Goal: Complete application form

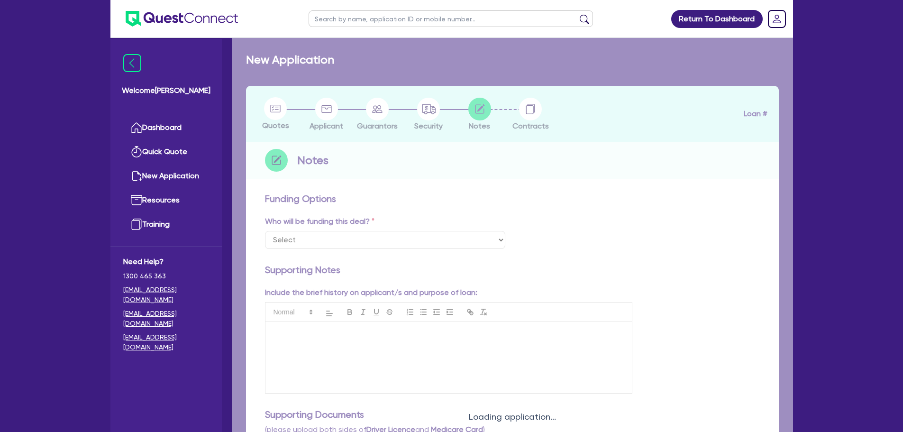
select select "Other"
checkbox input "true"
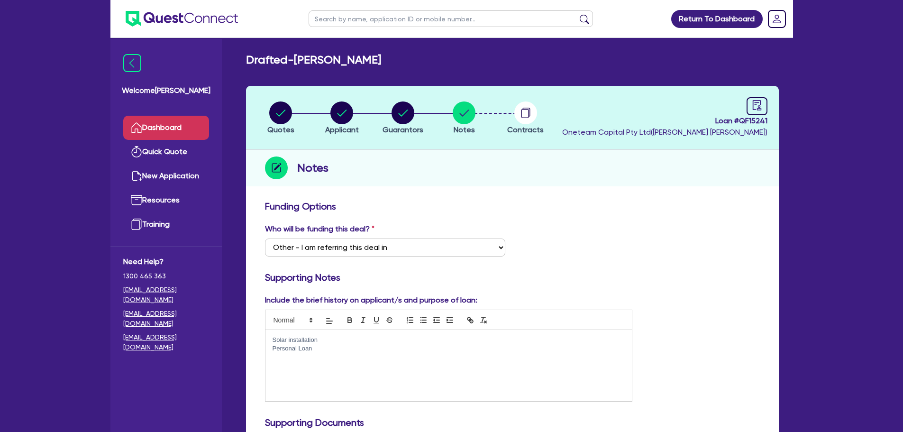
click at [154, 132] on link "Dashboard" at bounding box center [166, 128] width 86 height 24
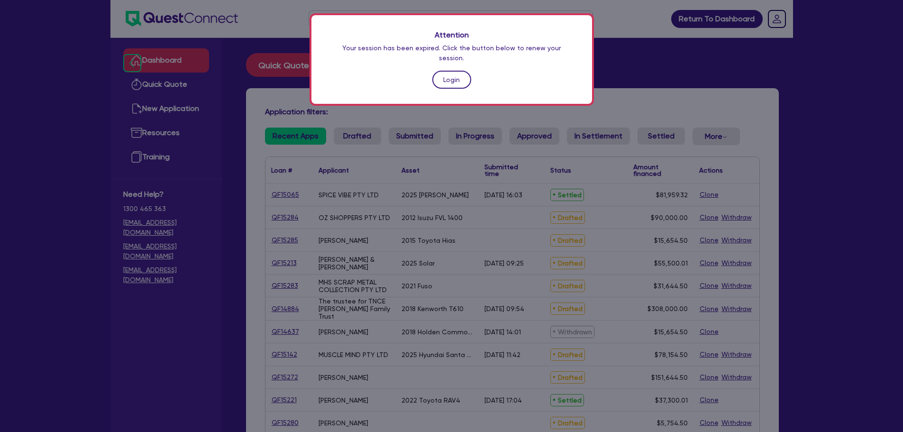
click at [458, 71] on link "Login" at bounding box center [451, 80] width 39 height 18
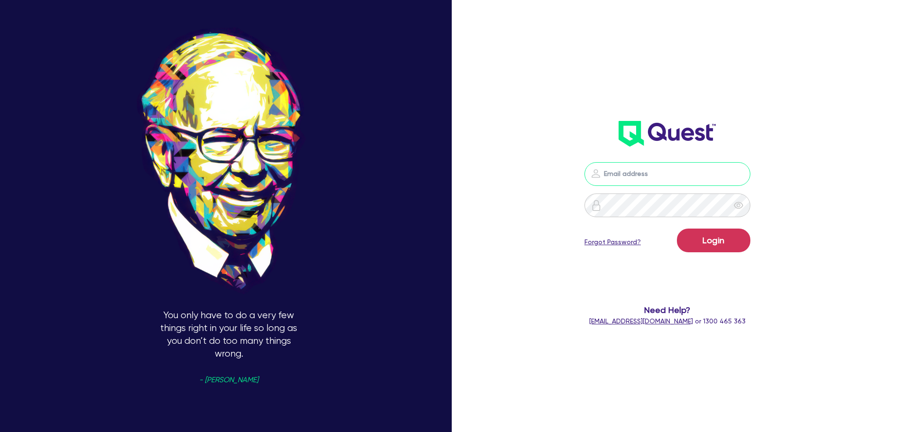
click at [673, 183] on input "email" at bounding box center [667, 174] width 166 height 24
type input "rob.matheson@quest.finance"
click at [726, 249] on button "Login" at bounding box center [713, 240] width 73 height 24
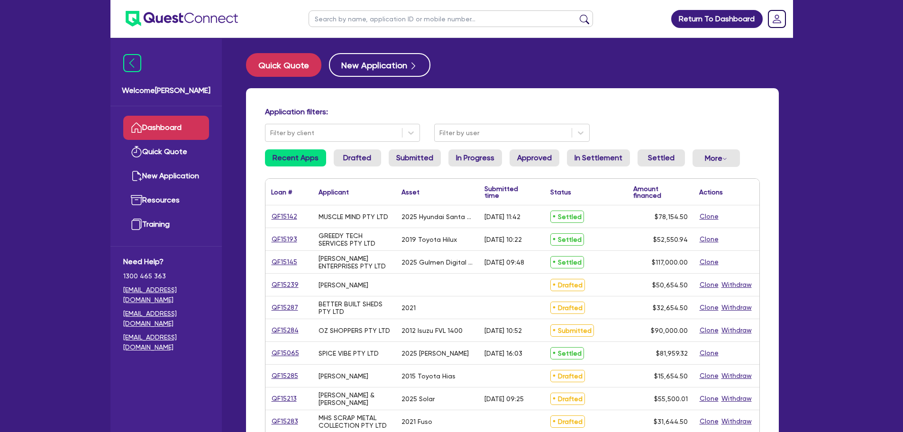
click at [400, 16] on input "text" at bounding box center [450, 18] width 284 height 17
type input "[PERSON_NAME]"
click at [577, 14] on button "submit" at bounding box center [584, 20] width 15 height 13
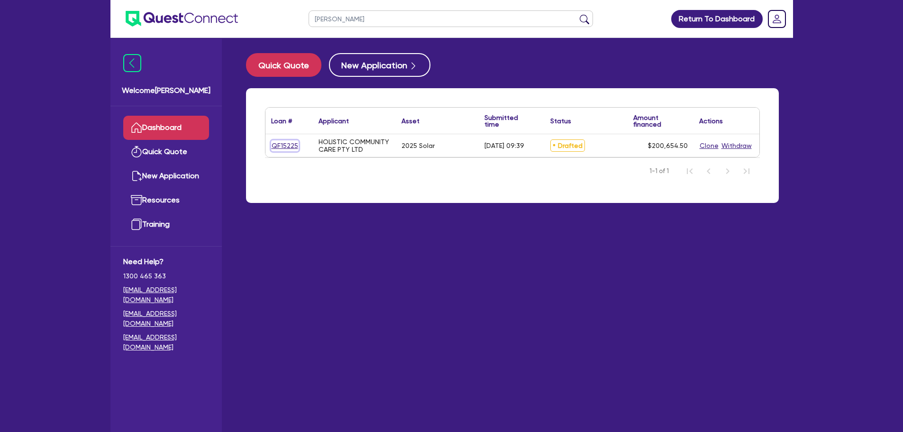
click at [276, 145] on link "QF15225" at bounding box center [284, 145] width 27 height 11
select select "SECONDARY_ASSETS"
select select "SOLAR_AND_RENEWABLES"
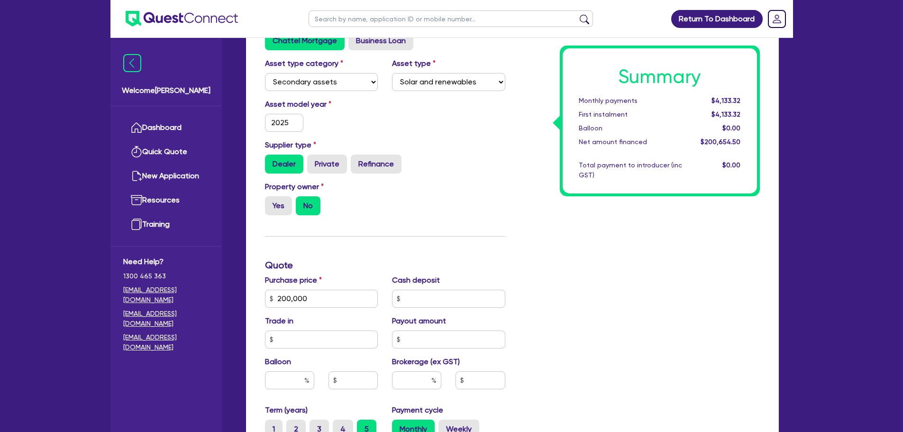
scroll to position [190, 0]
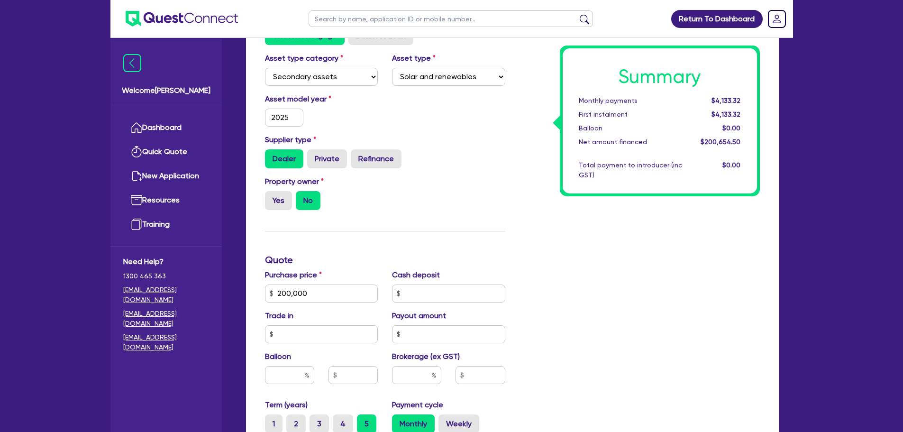
click at [570, 258] on div "Summary Monthly payments $4,133.32 First instalment $4,133.32 Balloon $0.00 Net…" at bounding box center [639, 288] width 254 height 554
drag, startPoint x: 328, startPoint y: 293, endPoint x: 267, endPoint y: 291, distance: 61.6
click at [268, 290] on input "200,000" at bounding box center [321, 293] width 113 height 18
type input "121,200"
click at [498, 184] on div "Property owner Yes No" at bounding box center [385, 197] width 254 height 42
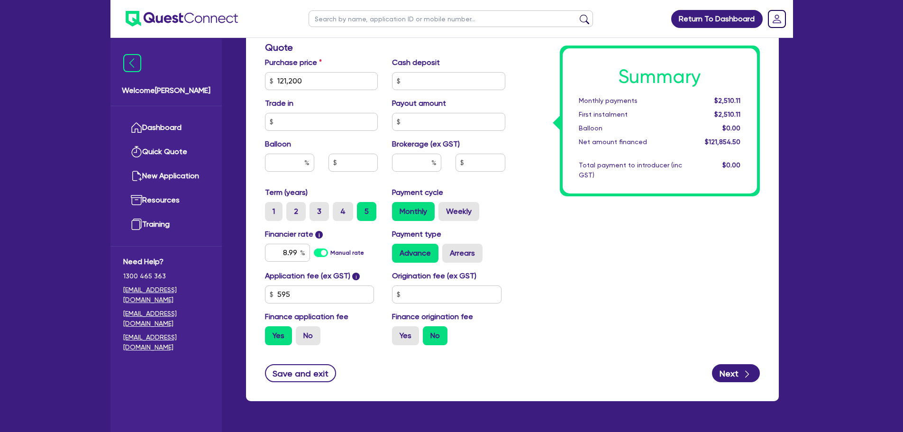
scroll to position [381, 0]
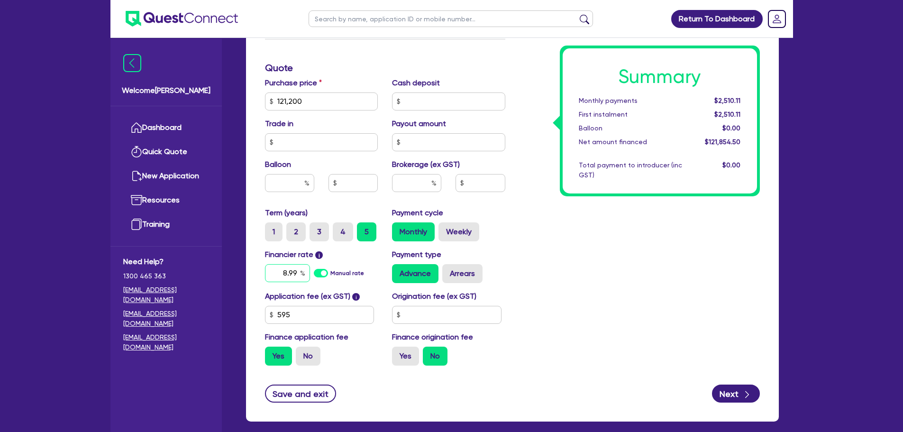
click at [298, 272] on input "8.99" at bounding box center [287, 273] width 45 height 18
click at [416, 178] on input "text" at bounding box center [416, 183] width 49 height 18
click at [337, 180] on input "text" at bounding box center [352, 183] width 49 height 18
click at [300, 180] on input "text" at bounding box center [289, 183] width 49 height 18
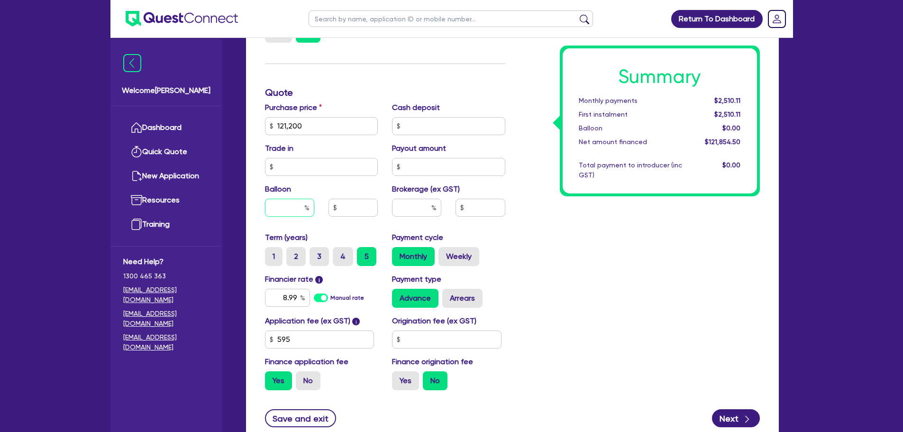
scroll to position [379, 0]
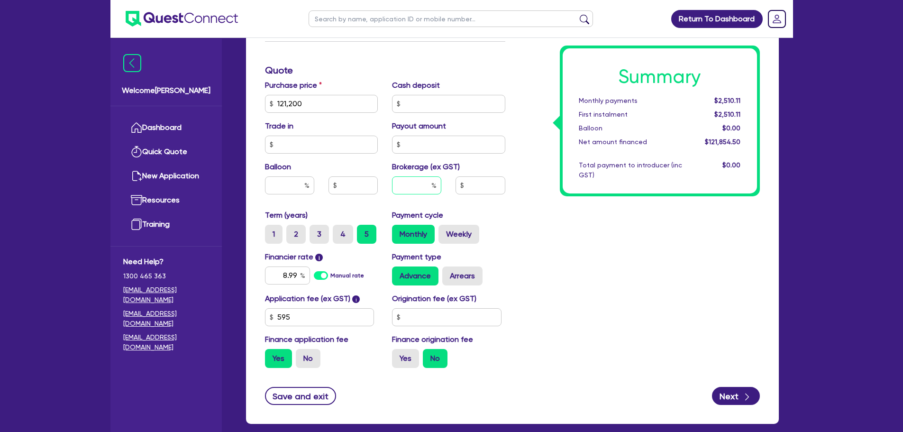
click at [421, 177] on input "text" at bounding box center [416, 185] width 49 height 18
type input "5"
type input "6,092.73"
type input "5"
click at [522, 220] on div "Summary Monthly payments Calculating... First instalment Calculating... Balloon…" at bounding box center [639, 98] width 254 height 554
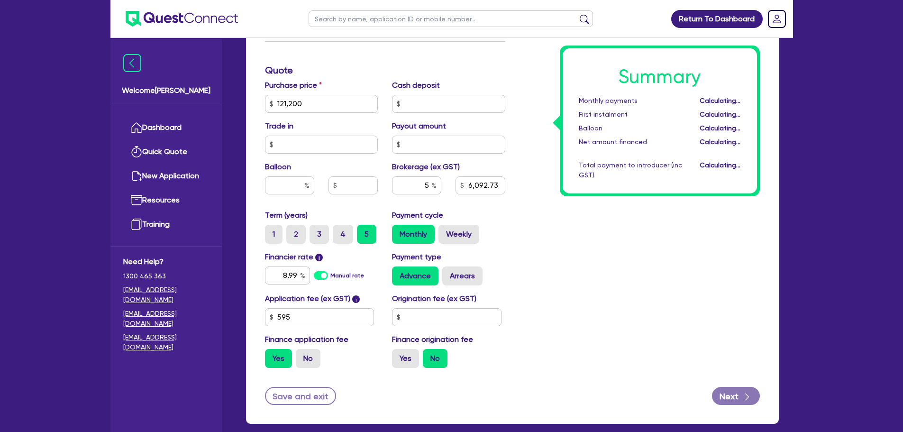
type input "6,092.73"
click at [438, 310] on input "text" at bounding box center [446, 317] width 109 height 18
type input "900"
click at [693, 273] on div "Summary Monthly payments $2,648.16 First instalment $2,648.16 Balloon $0.00 Net…" at bounding box center [639, 98] width 254 height 554
click at [732, 395] on button "Next" at bounding box center [736, 396] width 48 height 18
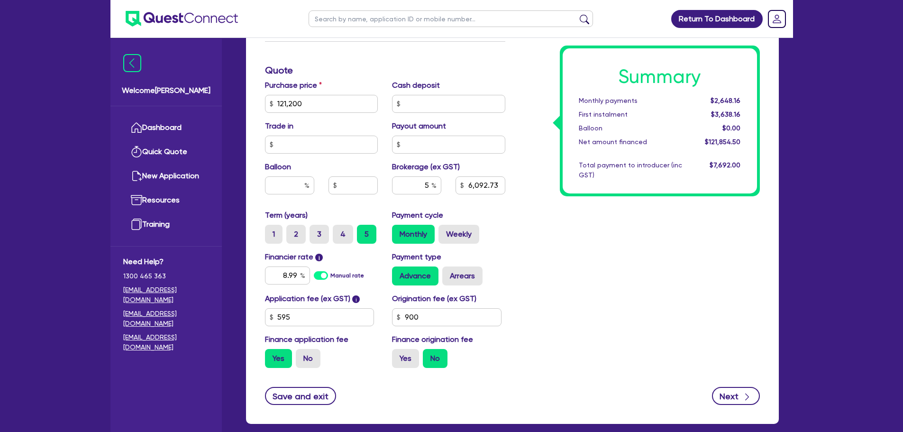
type input "6,092.73"
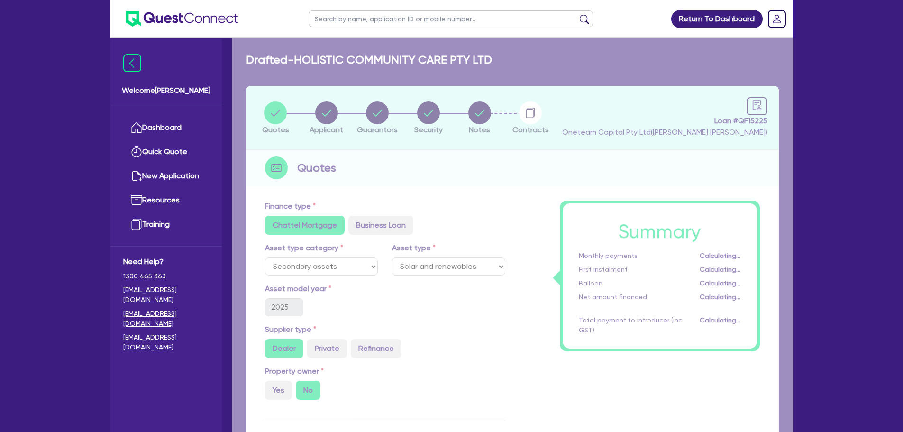
select select "COMPANY"
select select "PROFESSIONAL"
select select "ARCHITECTS"
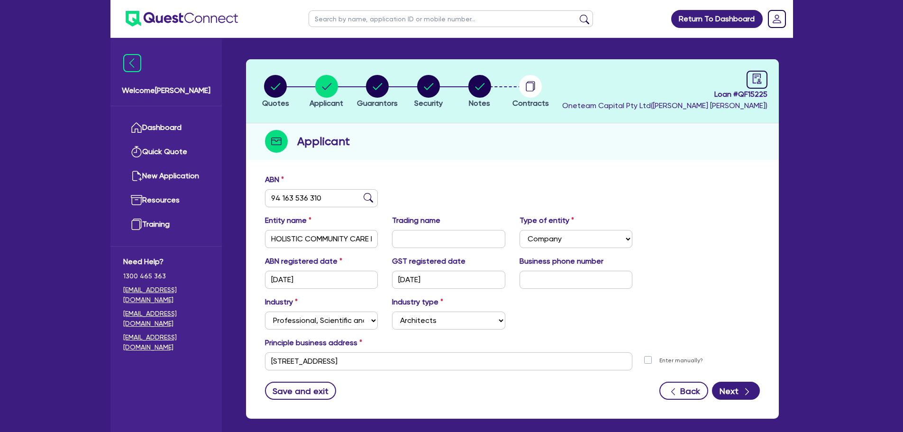
scroll to position [66, 0]
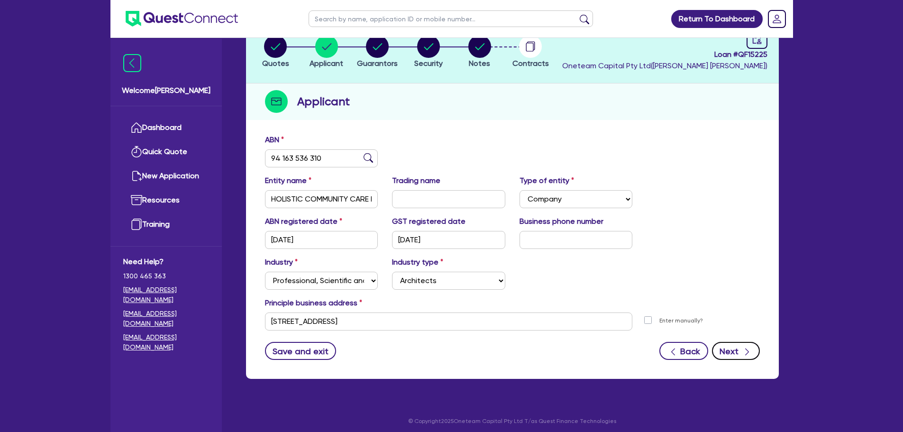
click at [737, 354] on button "Next" at bounding box center [736, 351] width 48 height 18
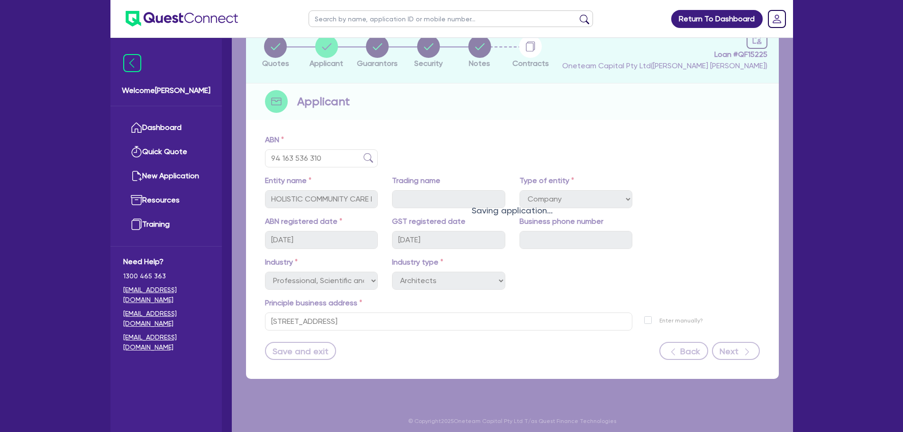
select select "MRS"
select select "QLD"
select select "SINGLE"
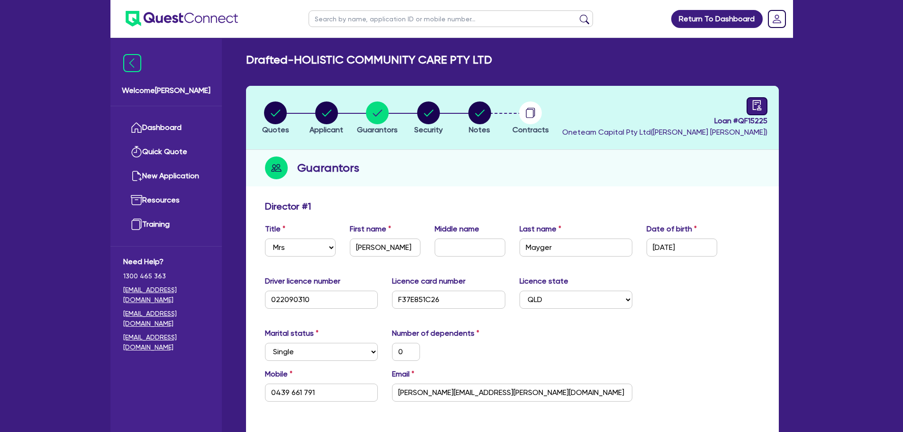
click at [757, 105] on icon "audit" at bounding box center [757, 105] width 10 height 10
select select "DRAFTED_AMENDED"
select select "Other"
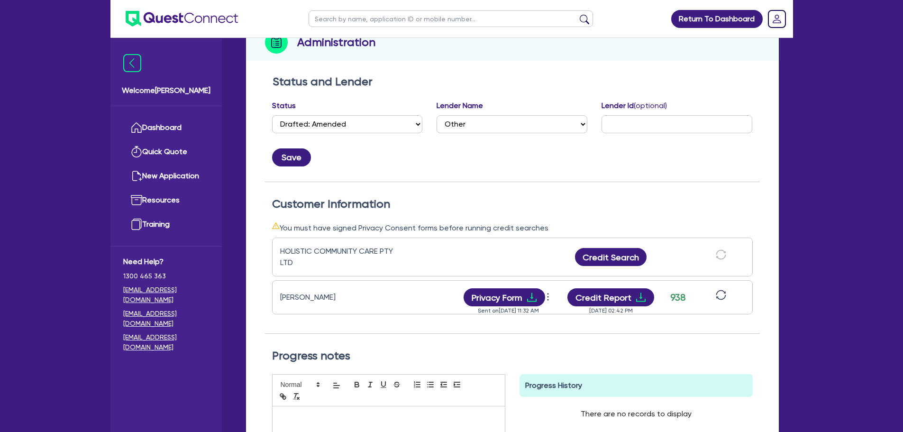
scroll to position [284, 0]
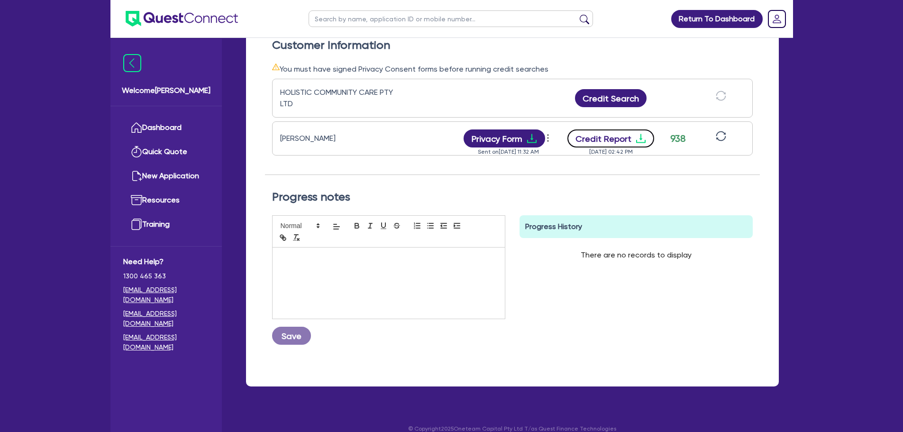
click at [613, 141] on button "Credit Report" at bounding box center [610, 138] width 87 height 18
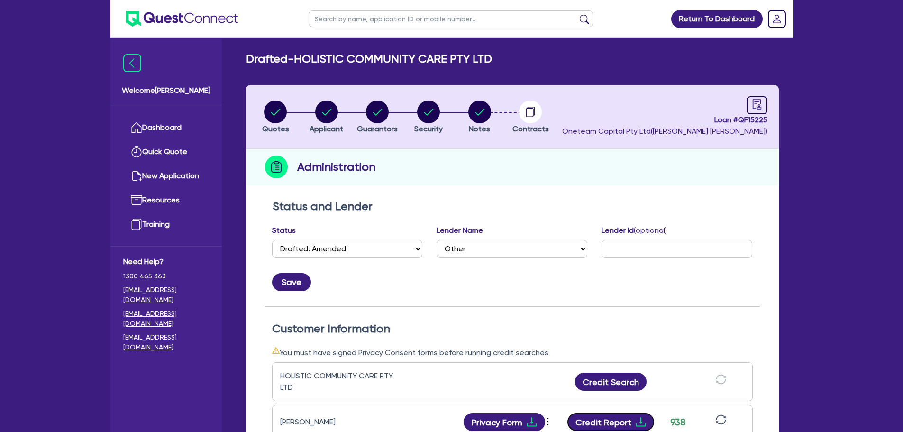
scroll to position [0, 0]
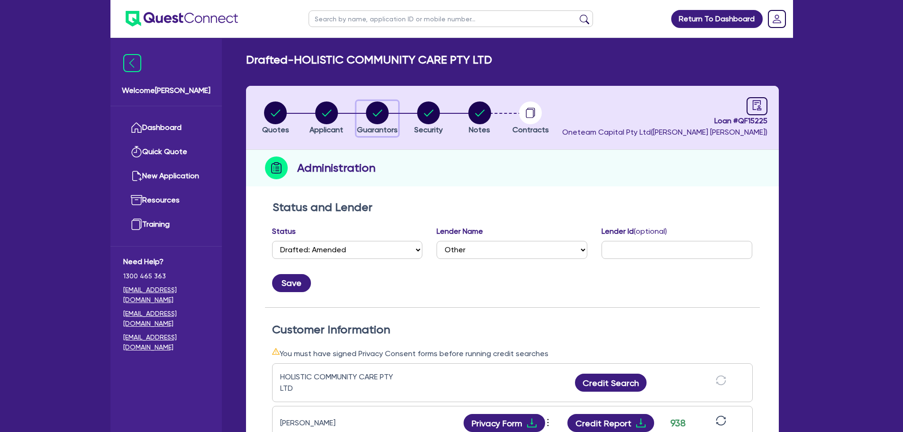
click at [385, 110] on circle "button" at bounding box center [377, 112] width 23 height 23
select select "MRS"
select select "QLD"
select select "SINGLE"
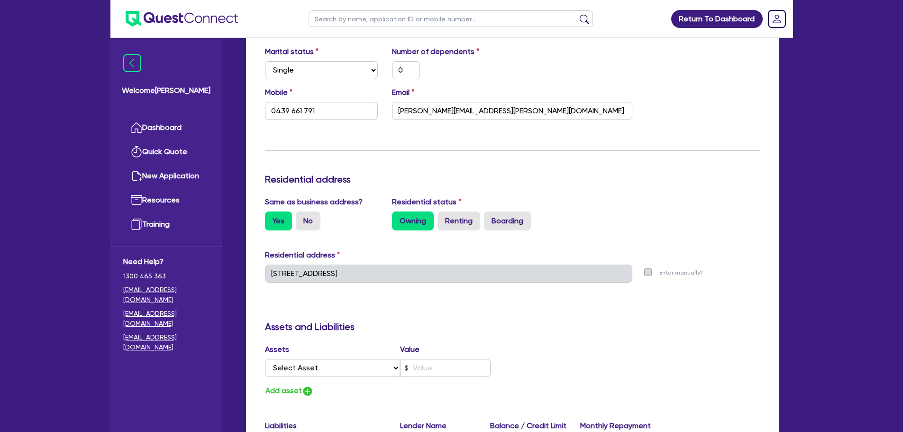
scroll to position [474, 0]
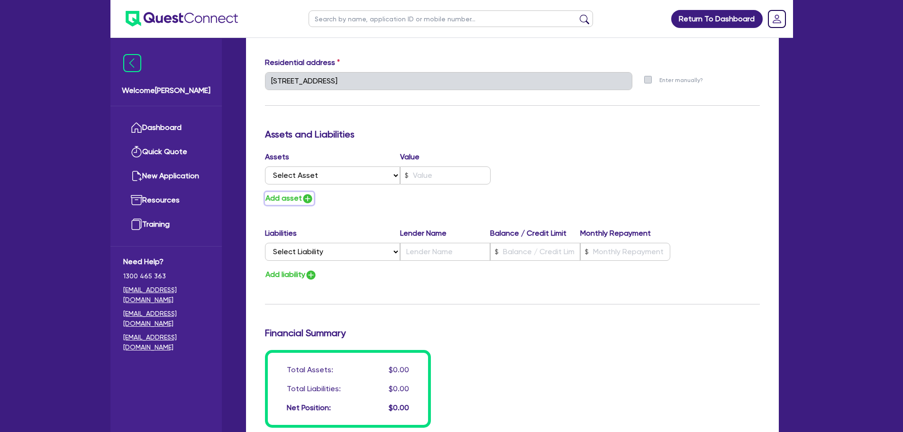
click at [300, 197] on button "Add asset" at bounding box center [289, 198] width 49 height 13
type input "0"
type input "0439 661 791"
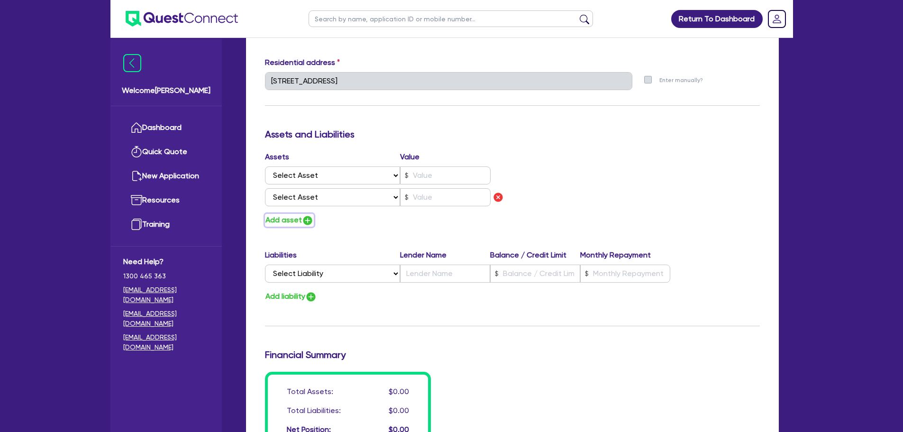
click at [301, 222] on button "Add asset" at bounding box center [289, 220] width 49 height 13
type input "0"
type input "0439 661 791"
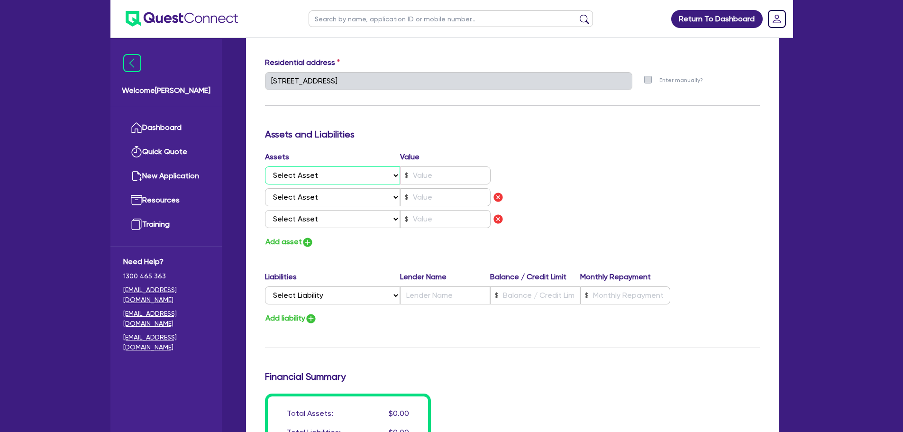
click at [328, 168] on select "Select Asset Cash Property Investment property Vehicle Truck Trailer Equipment …" at bounding box center [333, 175] width 136 height 18
select select "PROPERTY"
click at [265, 166] on select "Select Asset Cash Property Investment property Vehicle Truck Trailer Equipment …" at bounding box center [333, 175] width 136 height 18
type input "0"
type input "0439 661 791"
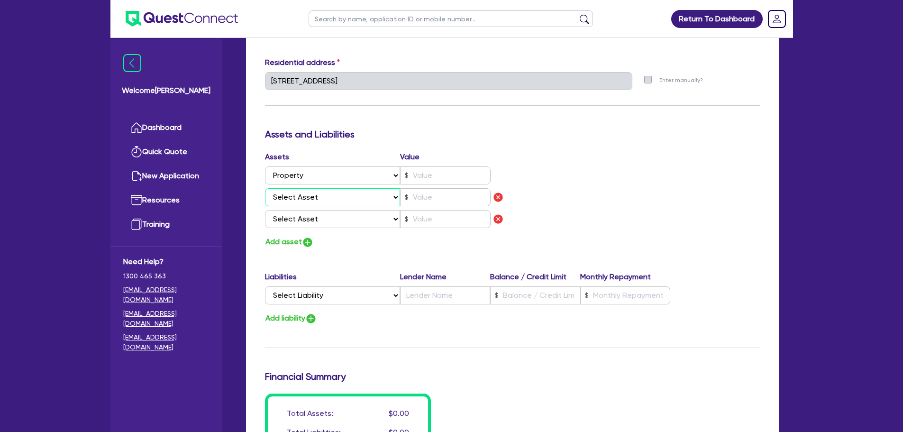
drag, startPoint x: 323, startPoint y: 200, endPoint x: 324, endPoint y: 205, distance: 5.2
click at [323, 200] on select "Select Asset Cash Property Investment property Vehicle Truck Trailer Equipment …" at bounding box center [333, 197] width 136 height 18
select select "PROPERTY"
click at [265, 188] on select "Select Asset Cash Property Investment property Vehicle Truck Trailer Equipment …" at bounding box center [333, 197] width 136 height 18
type input "0"
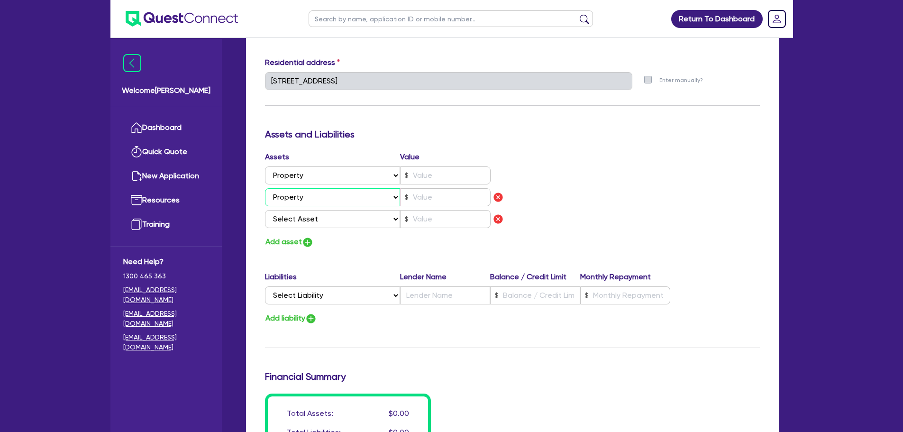
type input "0439 661 791"
click at [423, 174] on input "text" at bounding box center [445, 175] width 91 height 18
type input "0"
type input "0439 661 791"
type input "1"
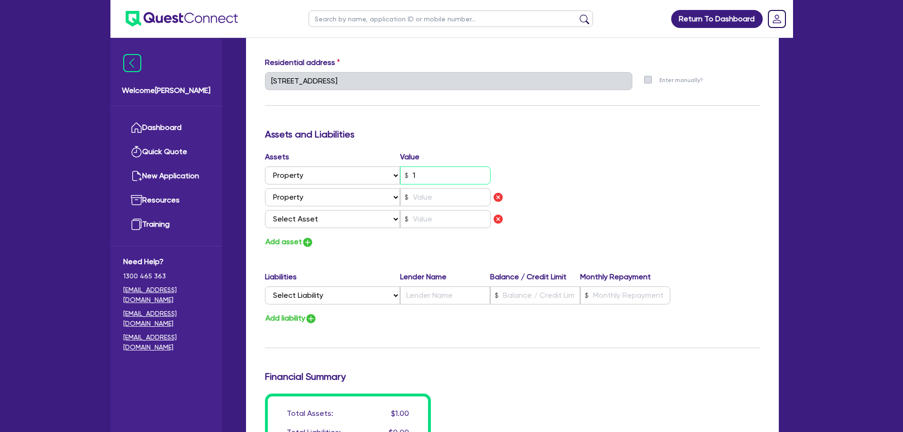
type input "0"
type input "0439 661 791"
type input "15"
type input "0"
type input "0439 661 791"
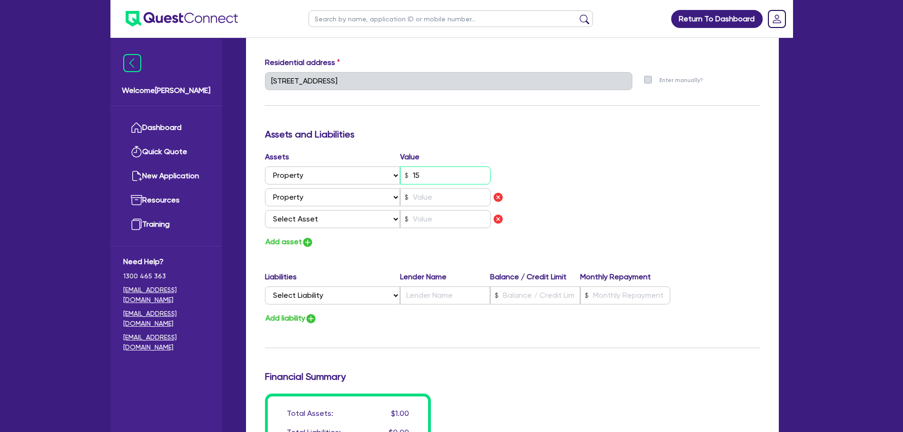
type input "150"
type input "0"
type input "0439 661 791"
type input "1,500"
type input "0"
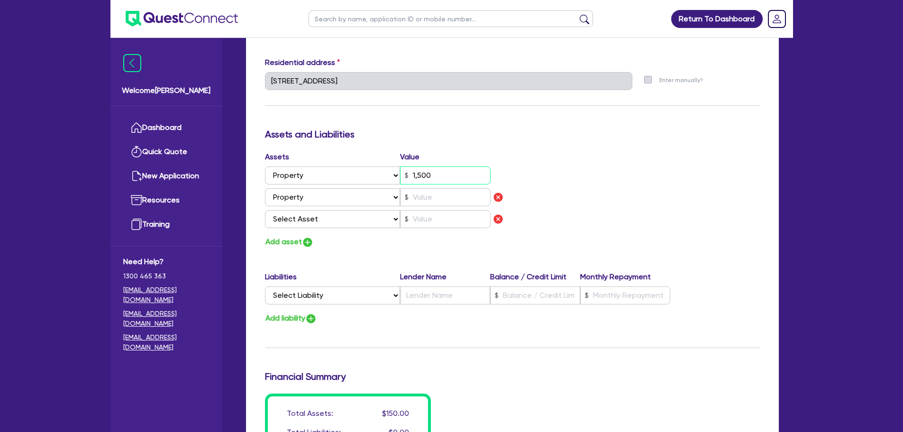
type input "0439 661 791"
type input "15,000"
type input "0"
type input "0439 661 791"
type input "150,000"
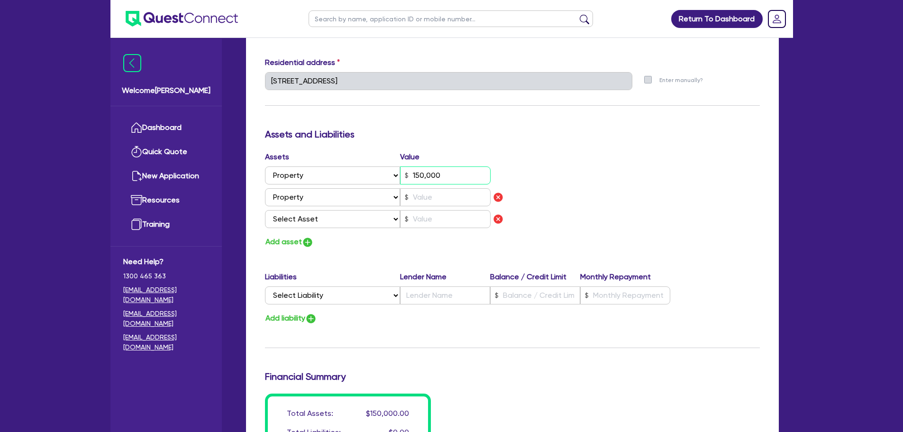
type input "0"
type input "0439 661 791"
type input "1,500,000"
click at [430, 199] on input "text" at bounding box center [445, 197] width 91 height 18
type input "0"
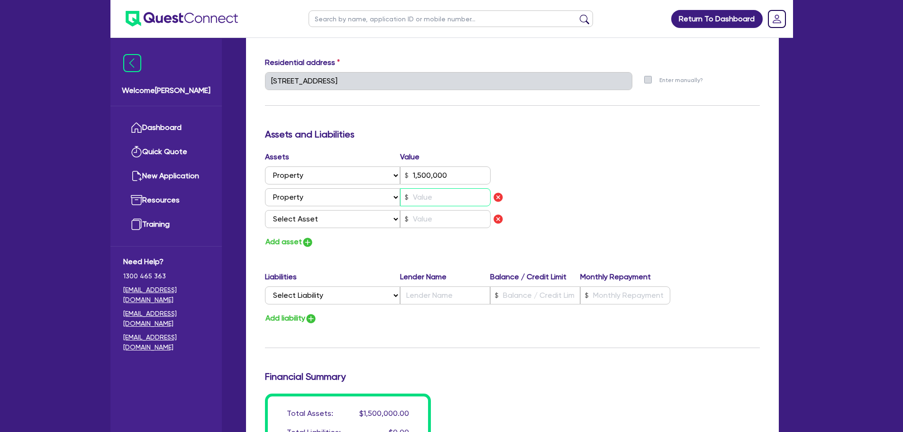
type input "0439 661 791"
type input "1,500,000"
type input "1"
type input "0"
type input "0439 661 791"
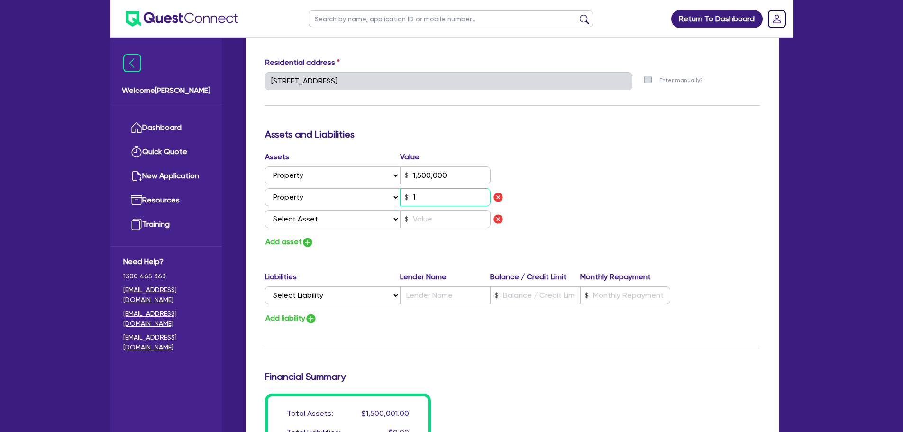
type input "1,500,000"
type input "10"
type input "0"
type input "0439 661 791"
type input "1,500,000"
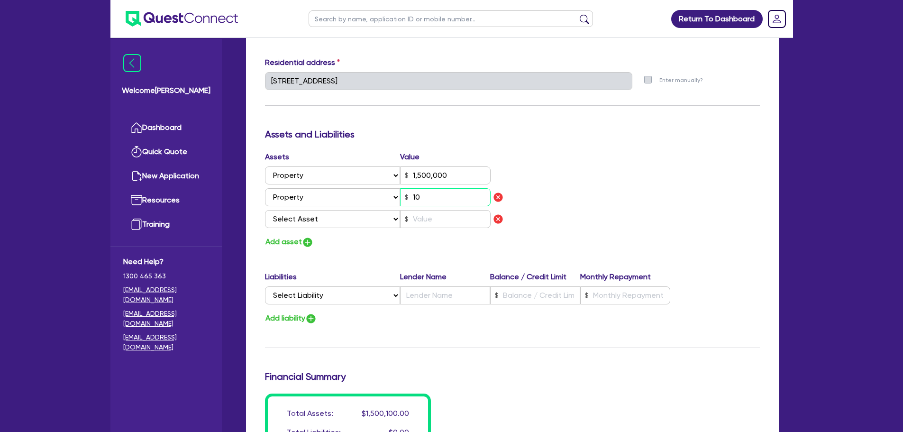
type input "100"
type input "0"
type input "0439 661 791"
type input "1,500,000"
type input "1,000"
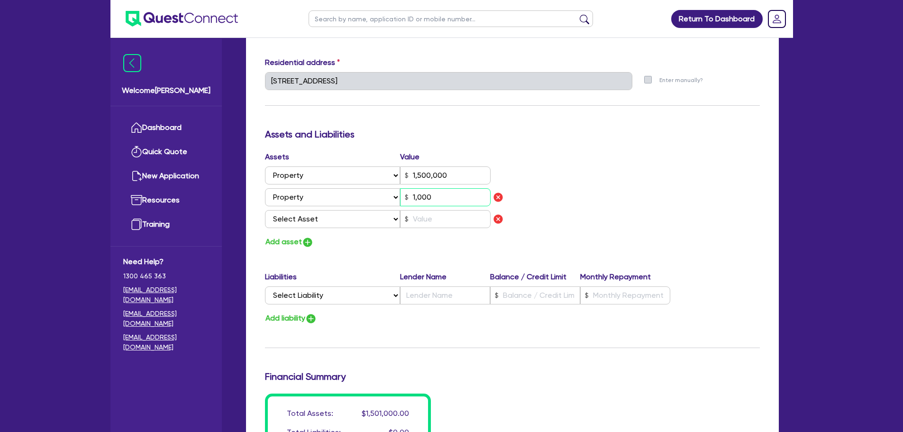
type input "0"
type input "0439 661 791"
type input "1,500,000"
type input "10,000"
type input "0"
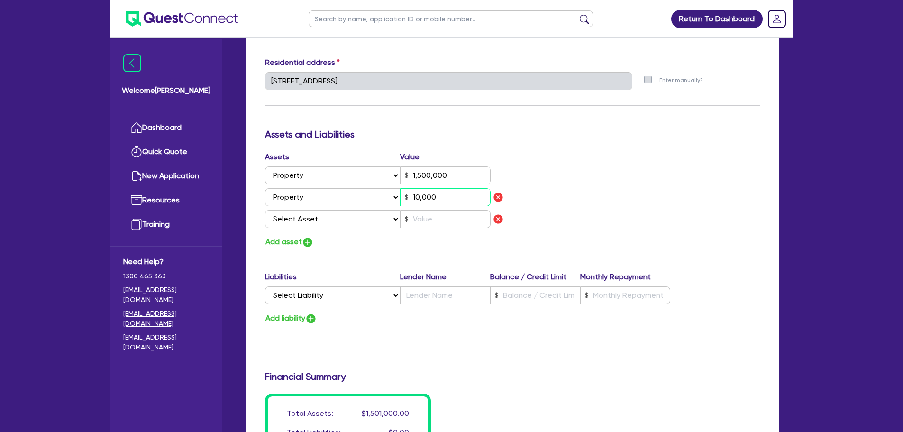
type input "0439 661 791"
type input "1,500,000"
type input "100,000"
type input "0"
type input "0439 661 791"
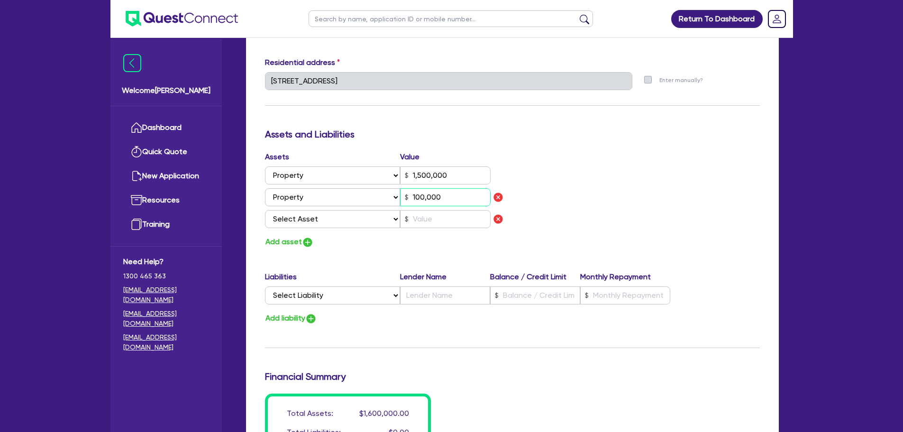
type input "1,500,000"
type input "1,000,000"
click at [319, 290] on select "Select Liability Credit card Mortgage Investment property loan Vehicle loan Tru…" at bounding box center [332, 295] width 135 height 18
select select "MORTGAGE"
click at [265, 286] on select "Select Liability Credit card Mortgage Investment property loan Vehicle loan Tru…" at bounding box center [332, 295] width 135 height 18
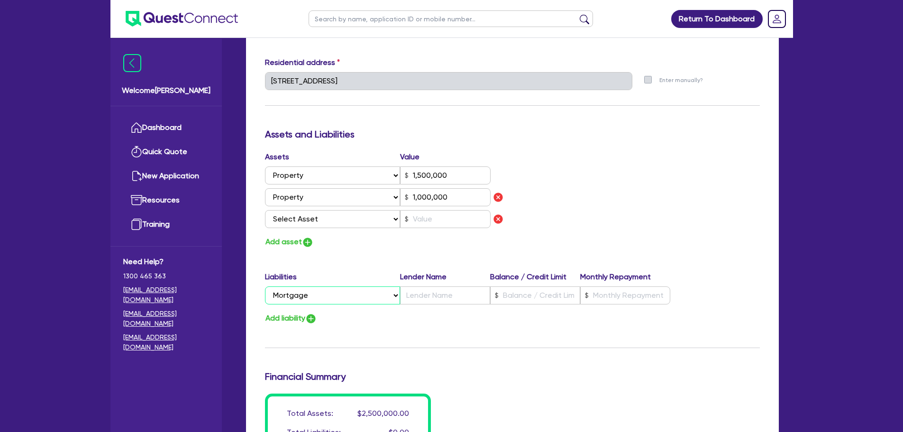
type input "0"
type input "0439 661 791"
type input "1,500,000"
type input "1,000,000"
click at [435, 297] on input "text" at bounding box center [445, 295] width 90 height 18
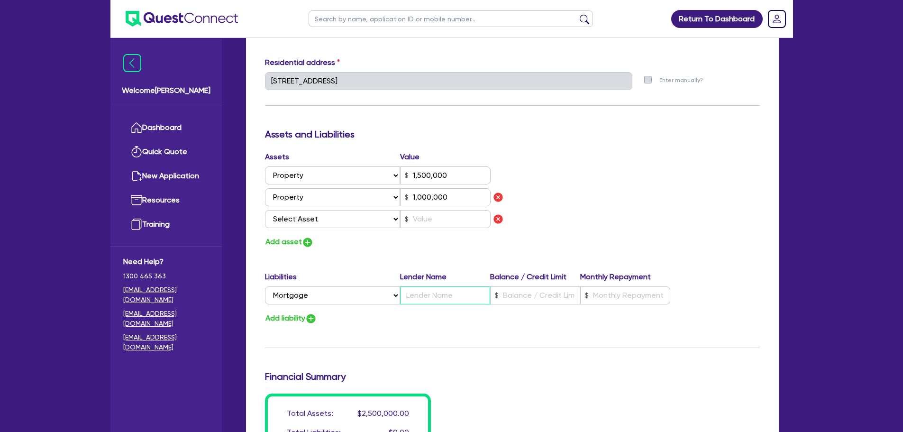
type input "0"
type input "0439 661 791"
type input "1,500,000"
type input "B"
type input "1,000,000"
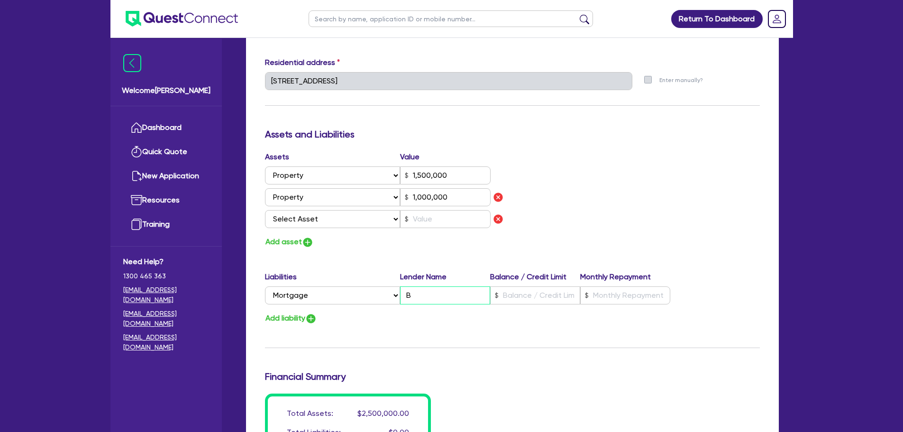
type input "0"
type input "0439 661 791"
type input "1,500,000"
type input "BA"
type input "1,000,000"
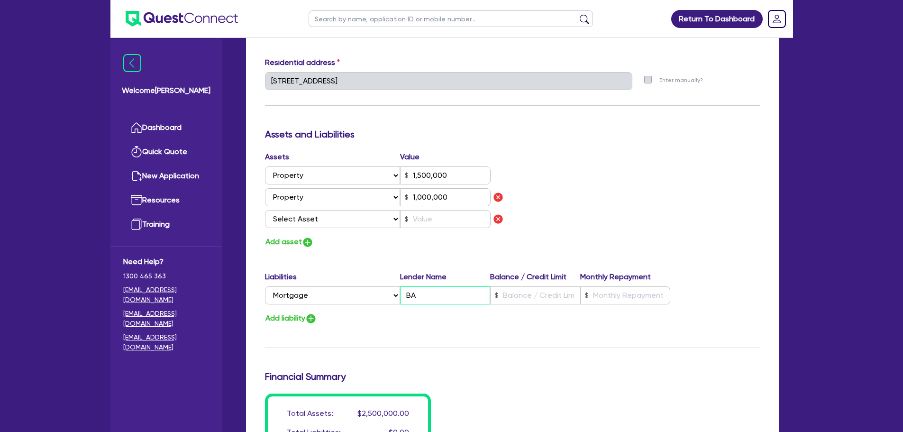
type input "0"
type input "0439 661 791"
type input "1,500,000"
type input "B"
type input "1,000,000"
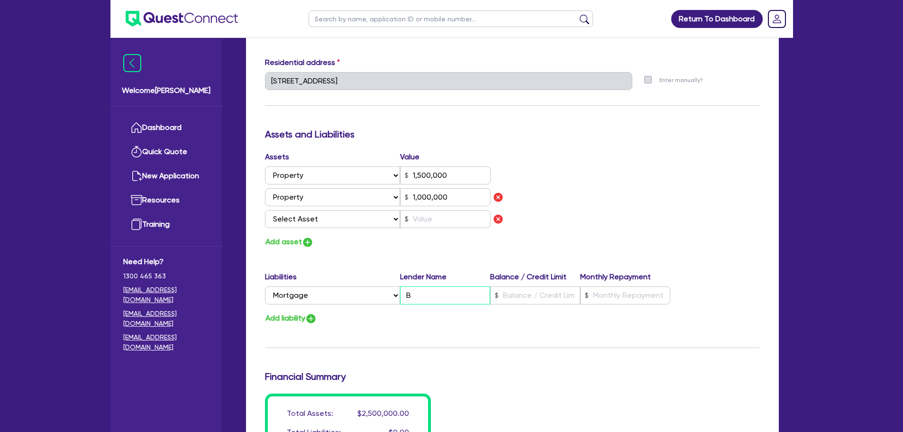
type input "0"
type input "0439 661 791"
type input "1,500,000"
type input "1,000,000"
type input "0"
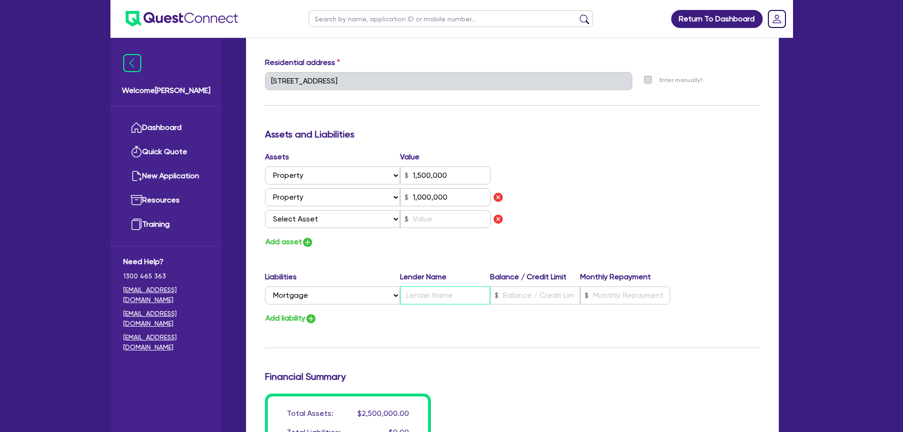
type input "0439 661 791"
type input "1,500,000"
type input "C"
type input "1,000,000"
type input "0"
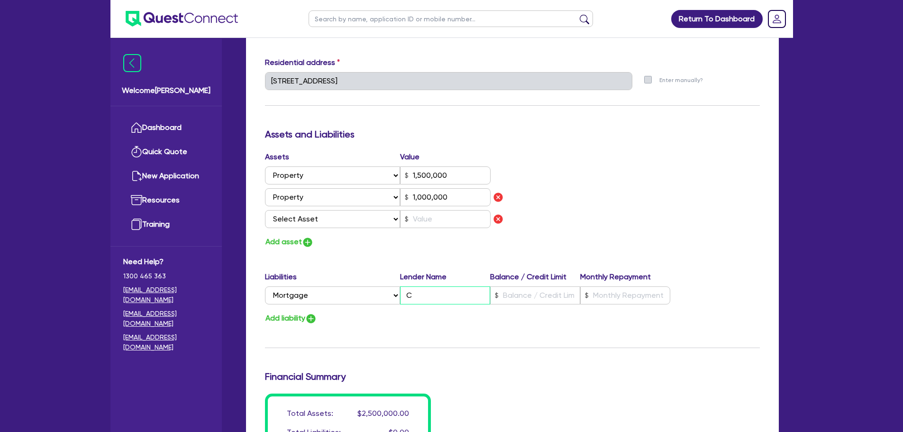
type input "0439 661 791"
type input "1,500,000"
type input "CB"
type input "1,000,000"
type input "0"
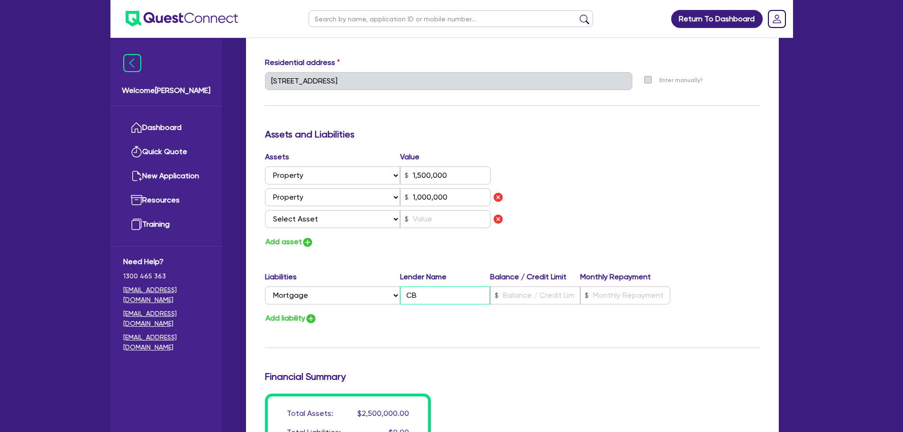
type input "0439 661 791"
type input "1,500,000"
type input "CBA"
type input "1,000,000"
type input "CBA"
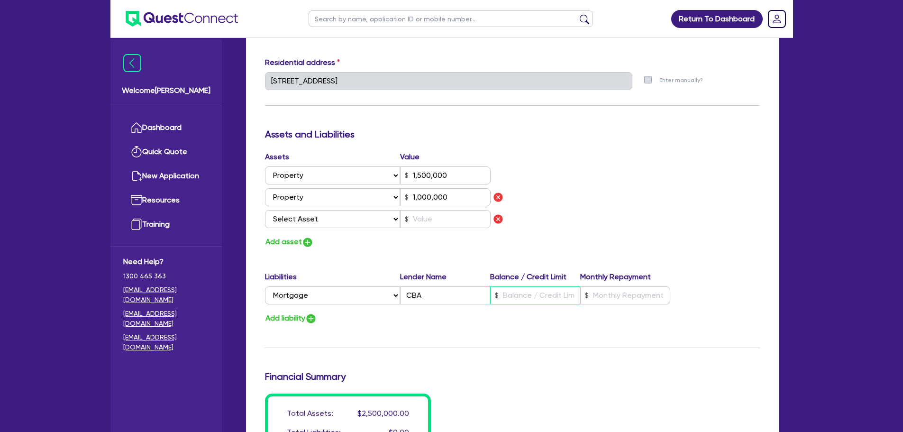
click at [525, 300] on input "text" at bounding box center [535, 295] width 90 height 18
type input "0"
type input "0439 661 791"
type input "1,500,000"
type input "1"
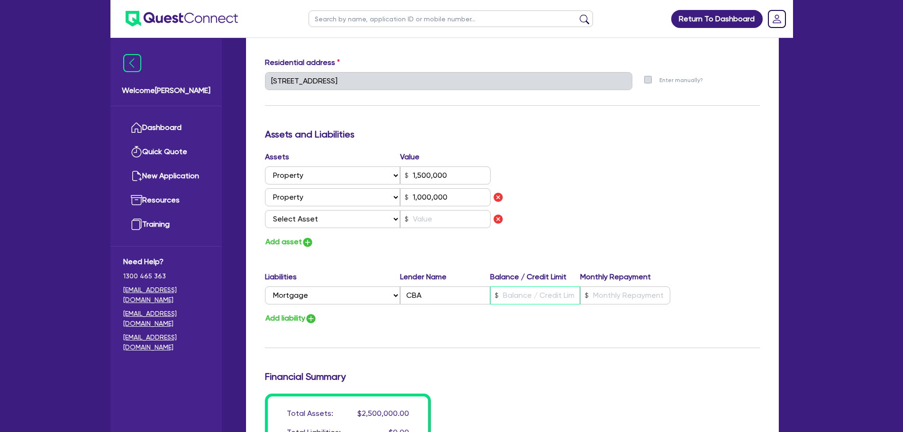
type input "1,000,000"
type input "0"
type input "0439 661 791"
type input "1,500,000"
type input "14"
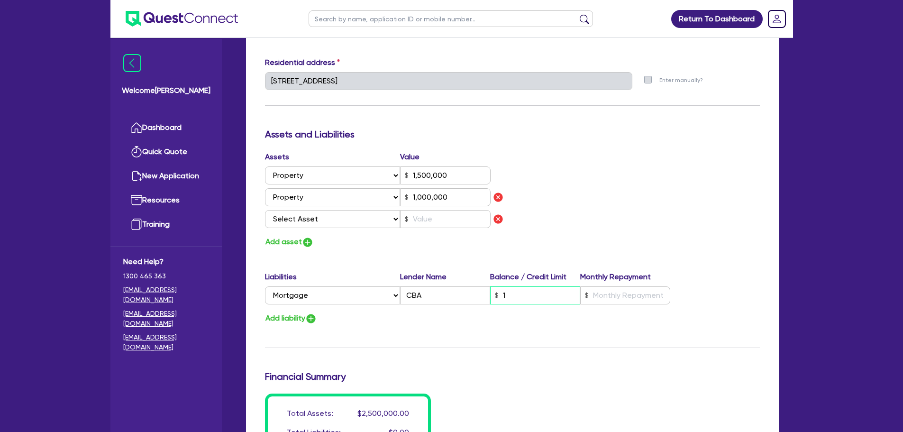
type input "1,000,000"
type input "0"
type input "0439 661 791"
type input "1,500,000"
type input "143"
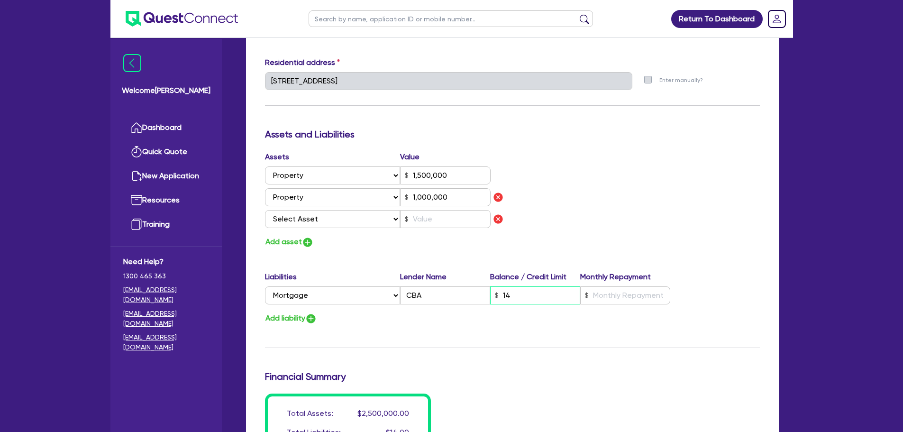
type input "1,000,000"
type input "0"
type input "0439 661 791"
type input "1,500,000"
type input "1,430"
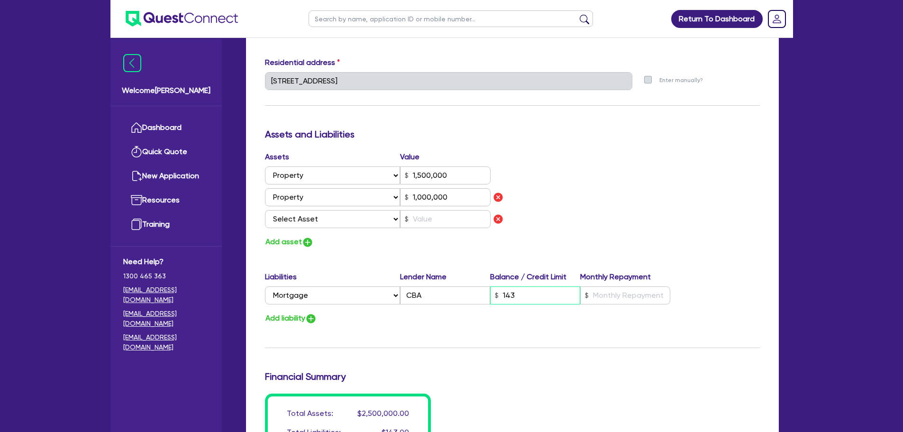
type input "1,000,000"
type input "0"
type input "0439 661 791"
type input "1,500,000"
type input "14,300"
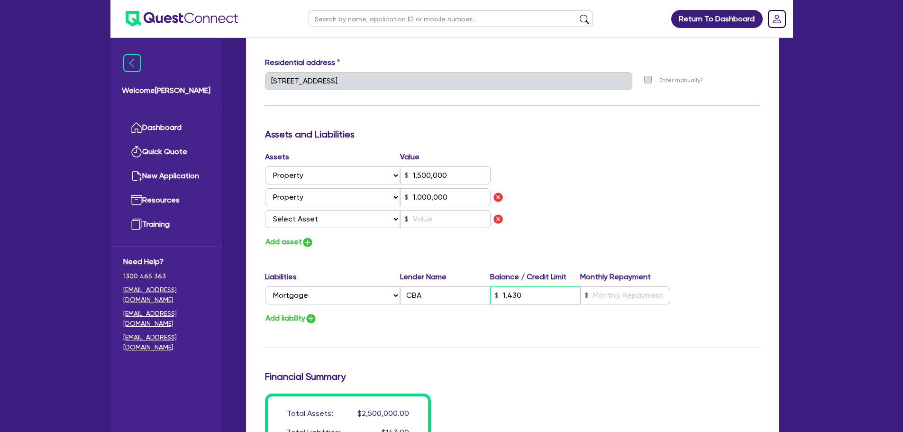
type input "1,000,000"
type input "0"
type input "0439 661 791"
type input "1,500,000"
type input "143,000"
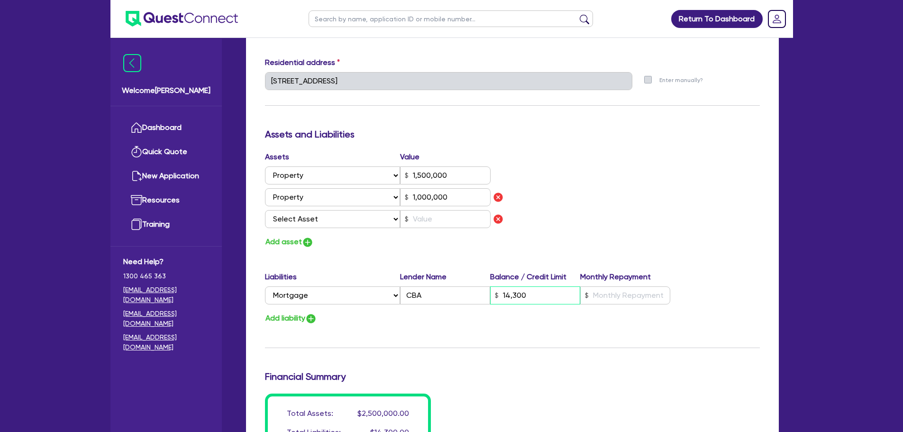
type input "1,000,000"
type input "0"
type input "0439 661 791"
type input "1,500,000"
type input "14,300"
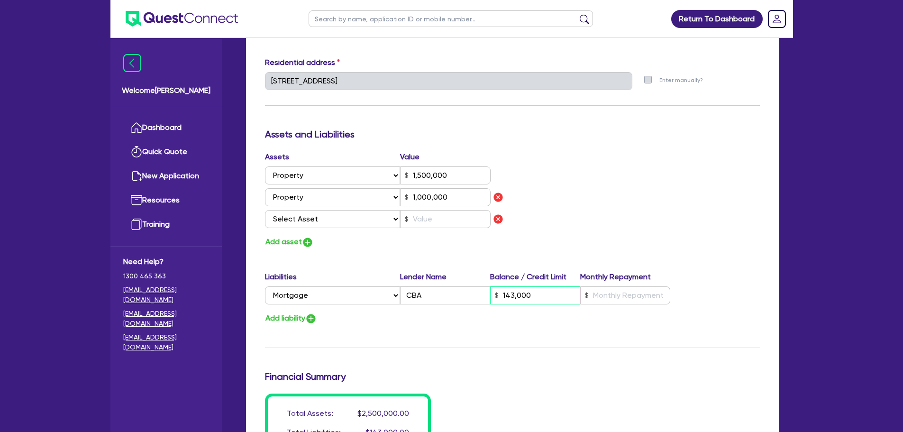
type input "1,000,000"
type input "0"
type input "0439 661 791"
type input "1,500,000"
type input "1,430"
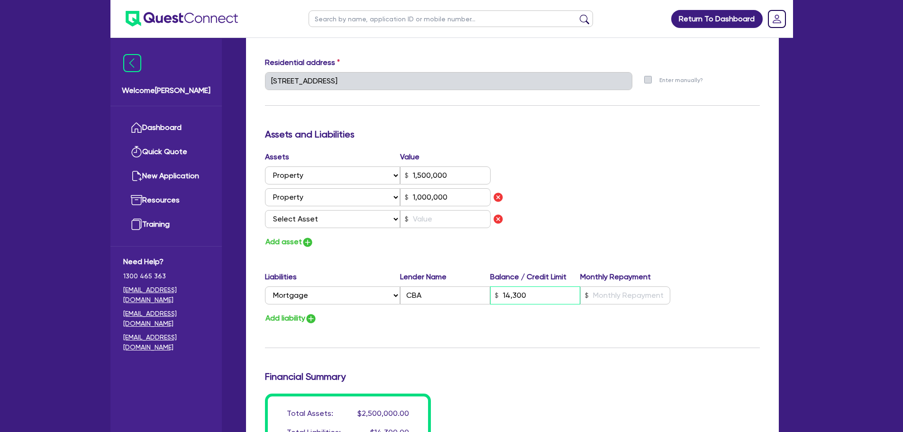
type input "1,000,000"
type input "0"
type input "0439 661 791"
type input "1,500,000"
type input "143"
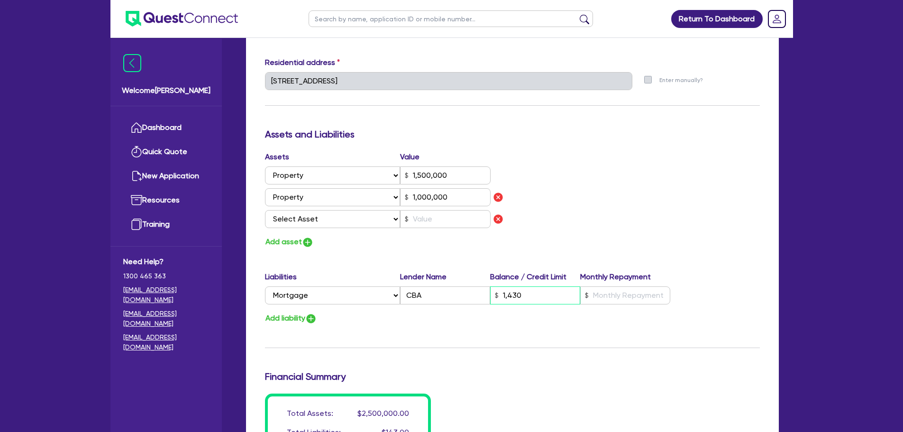
type input "1,000,000"
type input "0"
type input "0439 661 791"
type input "1,500,000"
type input "14"
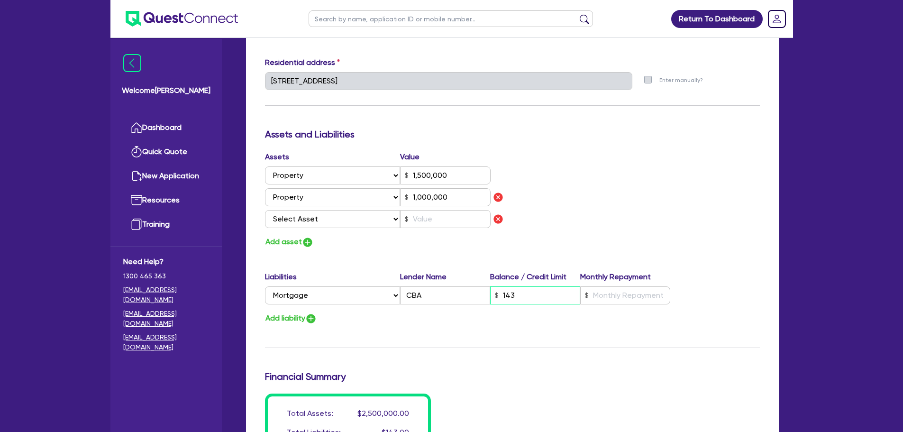
type input "1,000,000"
type input "0"
type input "0439 661 791"
type input "1,500,000"
type input "146"
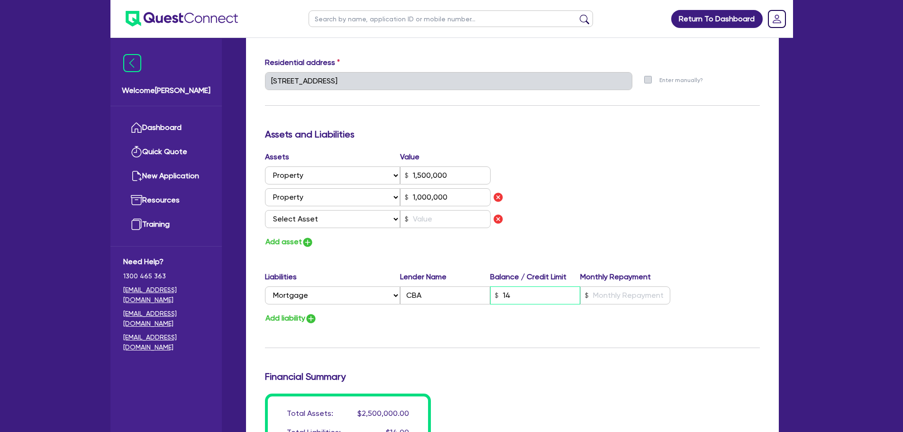
type input "1,000,000"
type input "0"
type input "0439 661 791"
type input "1,500,000"
type input "1,460"
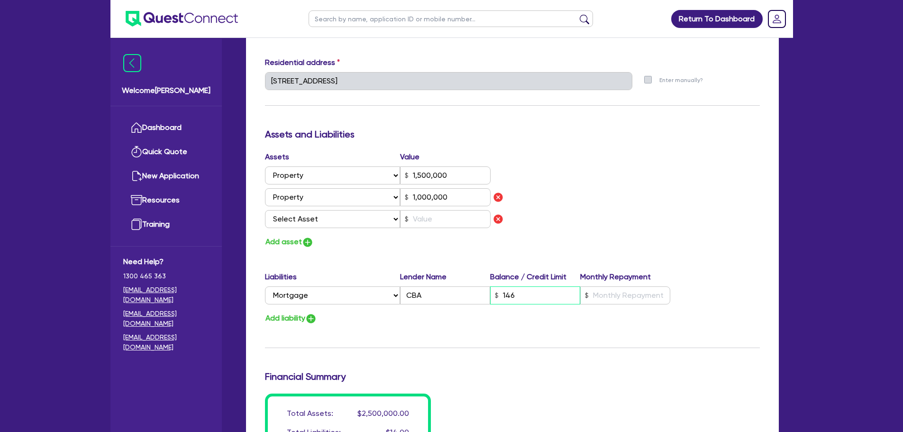
type input "1,000,000"
type input "0"
type input "0439 661 791"
type input "1,500,000"
type input "14,600"
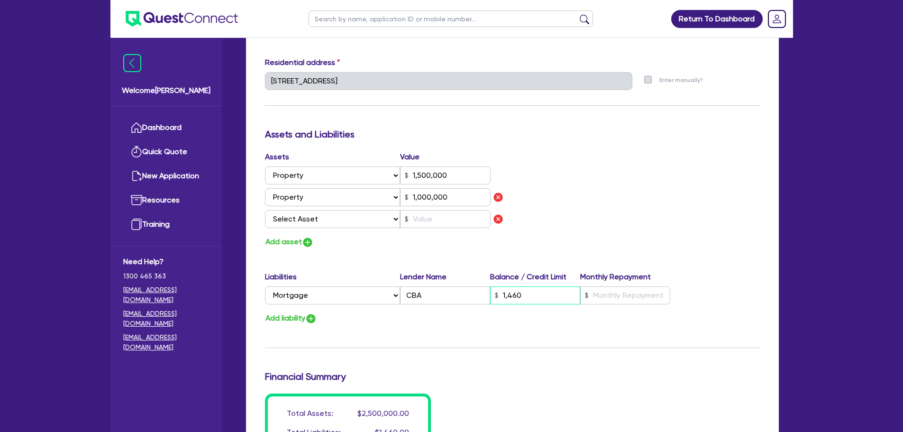
type input "1,000,000"
type input "0"
type input "0439 661 791"
type input "1,500,000"
type input "146,000"
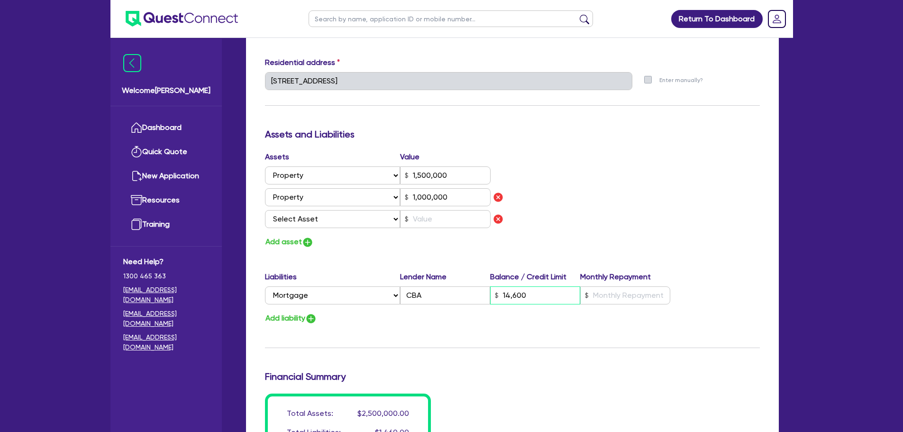
type input "1,000,000"
type input "146,000"
type input "0"
type input "0439 661 791"
type input "1,500,000"
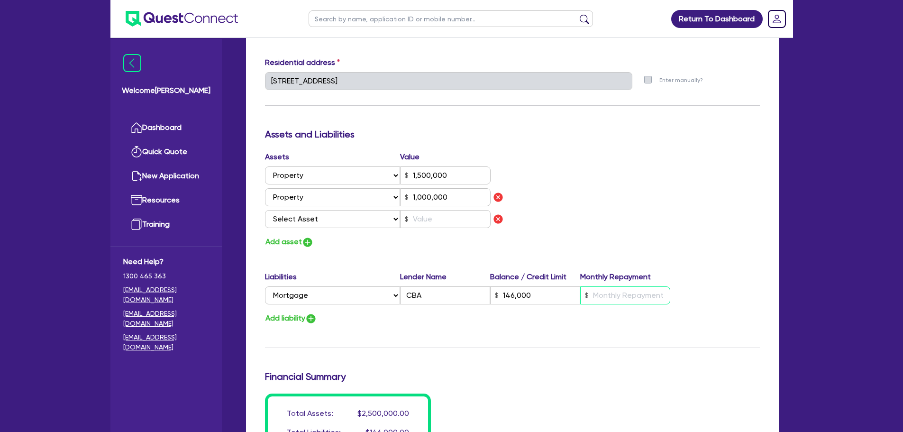
type input "146,000"
type input "2"
type input "1,000,000"
type input "21"
click at [295, 319] on button "Add liability" at bounding box center [291, 318] width 52 height 13
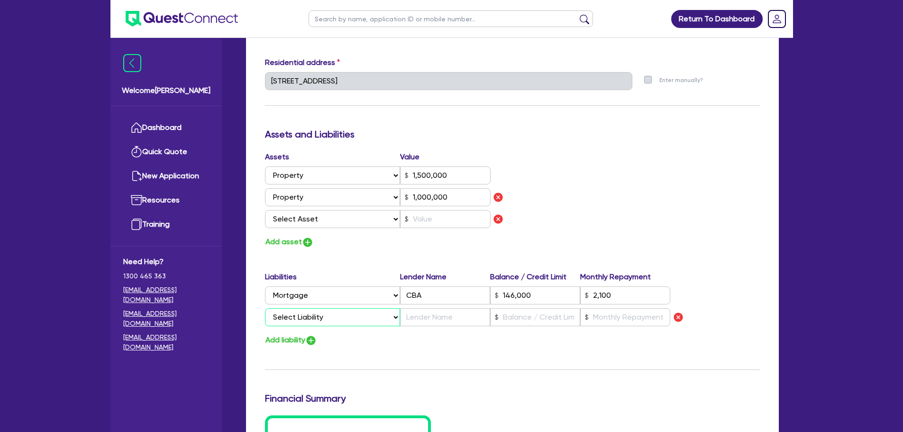
click at [298, 315] on select "Select Liability Credit card Mortgage Investment property loan Vehicle loan Tru…" at bounding box center [332, 317] width 135 height 18
click at [265, 308] on select "Select Liability Credit card Mortgage Investment property loan Vehicle loan Tru…" at bounding box center [332, 317] width 135 height 18
click at [434, 318] on input "text" at bounding box center [445, 317] width 90 height 18
click at [344, 219] on select "Select Asset Cash Property Investment property Vehicle Truck Trailer Equipment …" at bounding box center [333, 219] width 136 height 18
click at [265, 210] on select "Select Asset Cash Property Investment property Vehicle Truck Trailer Equipment …" at bounding box center [333, 219] width 136 height 18
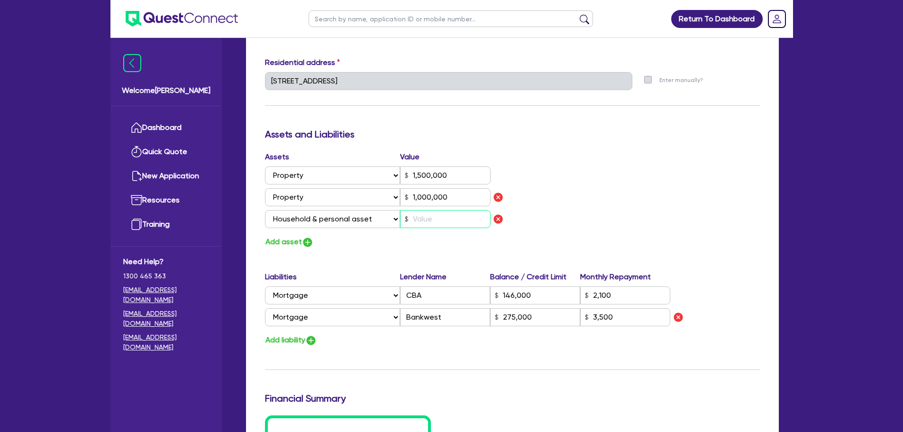
click at [426, 212] on input "text" at bounding box center [445, 219] width 91 height 18
click at [302, 245] on img "button" at bounding box center [307, 241] width 11 height 11
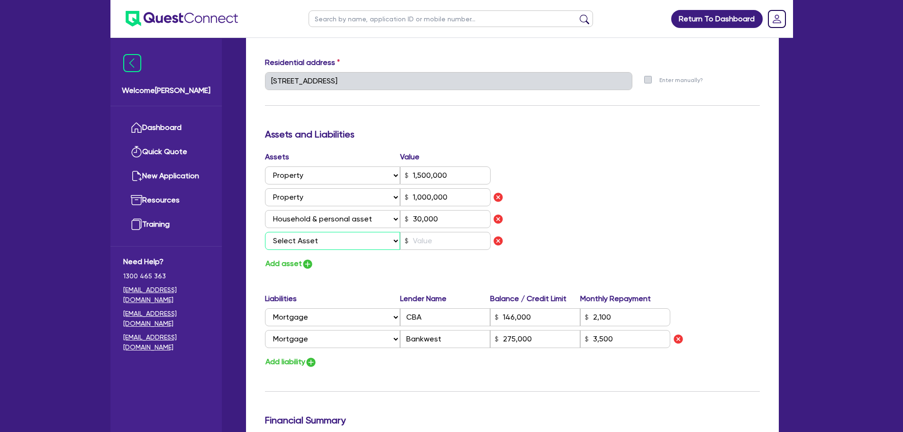
click at [308, 243] on select "Select Asset Cash Property Investment property Vehicle Truck Trailer Equipment …" at bounding box center [333, 241] width 136 height 18
click at [265, 232] on select "Select Asset Cash Property Investment property Vehicle Truck Trailer Equipment …" at bounding box center [333, 241] width 136 height 18
click at [428, 247] on input "text" at bounding box center [445, 241] width 91 height 18
click at [564, 197] on div "Assets Value Select Asset Cash Property Investment property Vehicle Truck Trail…" at bounding box center [512, 210] width 509 height 119
click at [301, 265] on button "Add asset" at bounding box center [289, 263] width 49 height 13
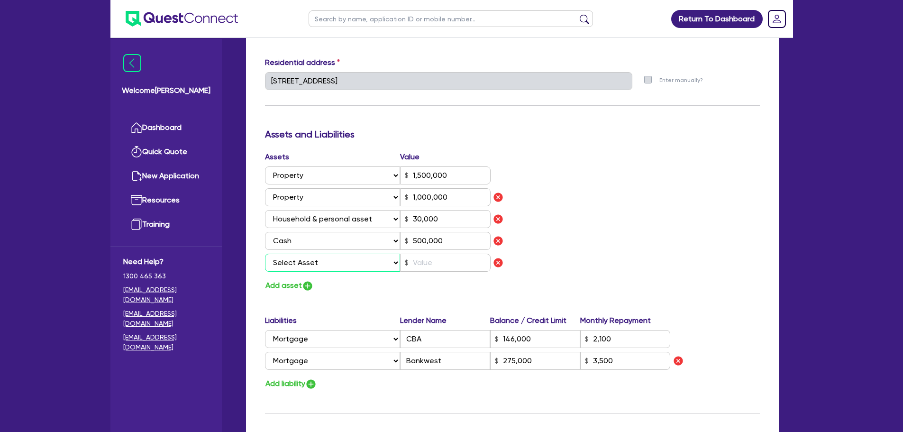
click at [305, 258] on select "Select Asset Cash Property Investment property Vehicle Truck Trailer Equipment …" at bounding box center [333, 263] width 136 height 18
click at [265, 254] on select "Select Asset Cash Property Investment property Vehicle Truck Trailer Equipment …" at bounding box center [333, 263] width 136 height 18
click at [433, 249] on input "500,000" at bounding box center [445, 241] width 91 height 18
click at [426, 263] on input "text" at bounding box center [445, 263] width 91 height 18
click at [306, 281] on img "button" at bounding box center [307, 285] width 11 height 11
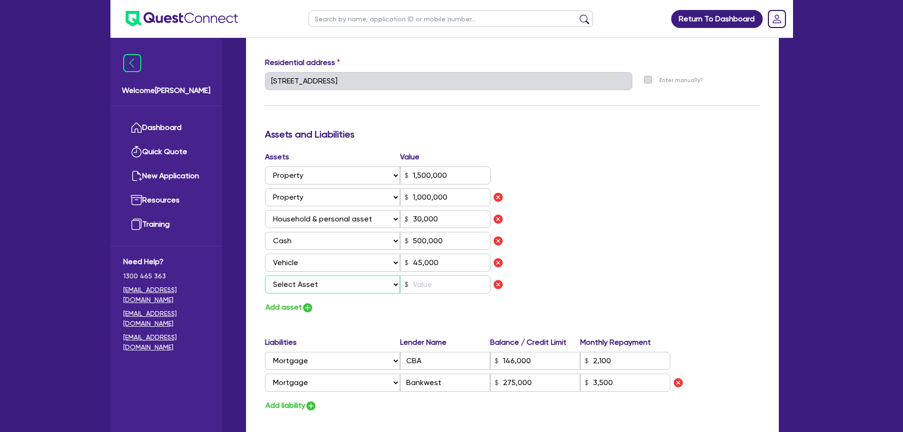
click at [306, 281] on select "Select Asset Cash Property Investment property Vehicle Truck Trailer Equipment …" at bounding box center [333, 284] width 136 height 18
click at [265, 275] on select "Select Asset Cash Property Investment property Vehicle Truck Trailer Equipment …" at bounding box center [333, 284] width 136 height 18
click at [435, 283] on input "text" at bounding box center [445, 284] width 91 height 18
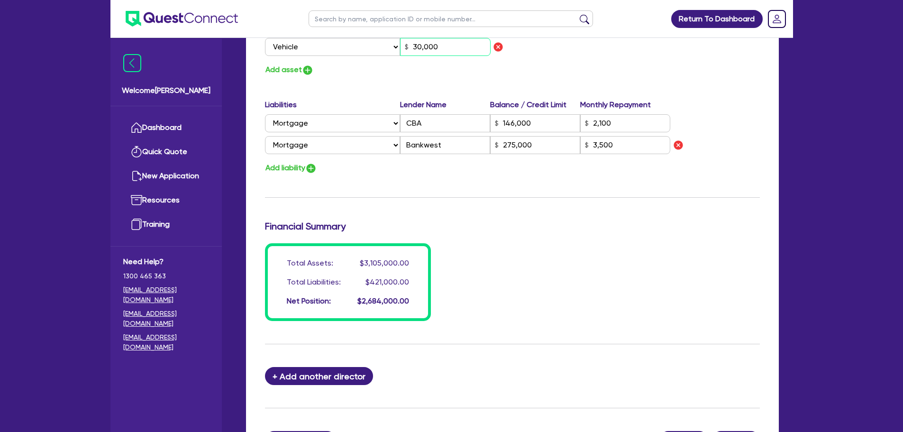
scroll to position [805, 0]
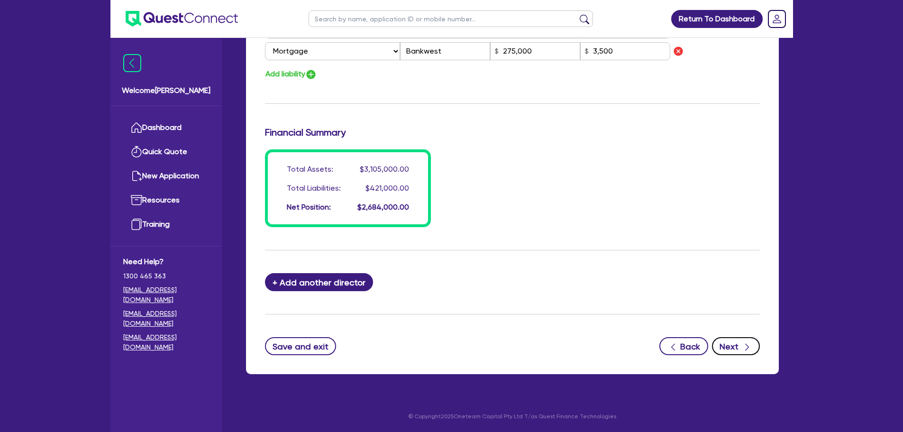
click at [729, 346] on button "Next" at bounding box center [736, 346] width 48 height 18
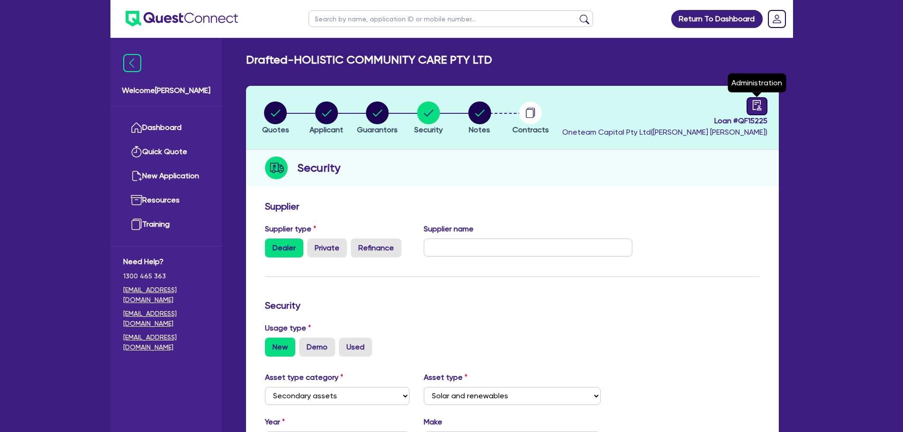
click at [753, 107] on icon "audit" at bounding box center [757, 105] width 10 height 10
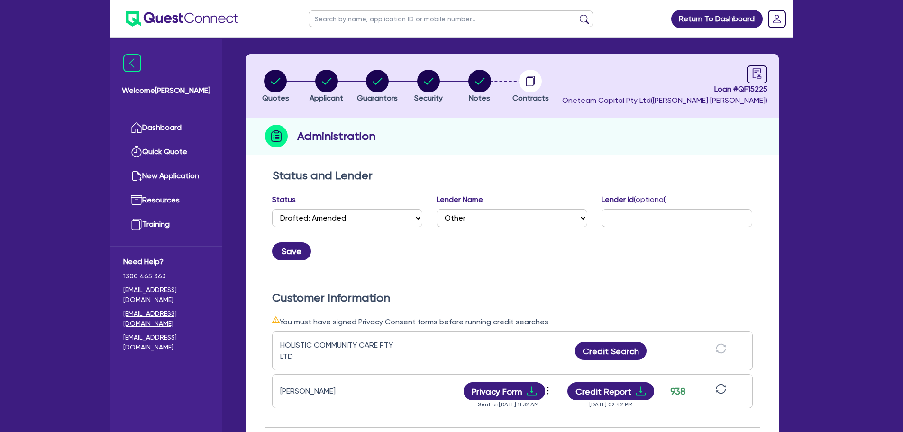
scroll to position [95, 0]
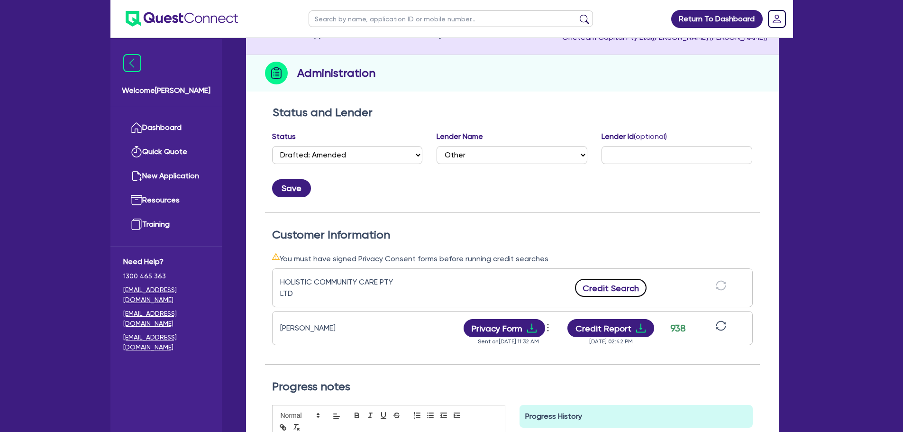
click at [610, 290] on button "Credit Search" at bounding box center [611, 288] width 72 height 18
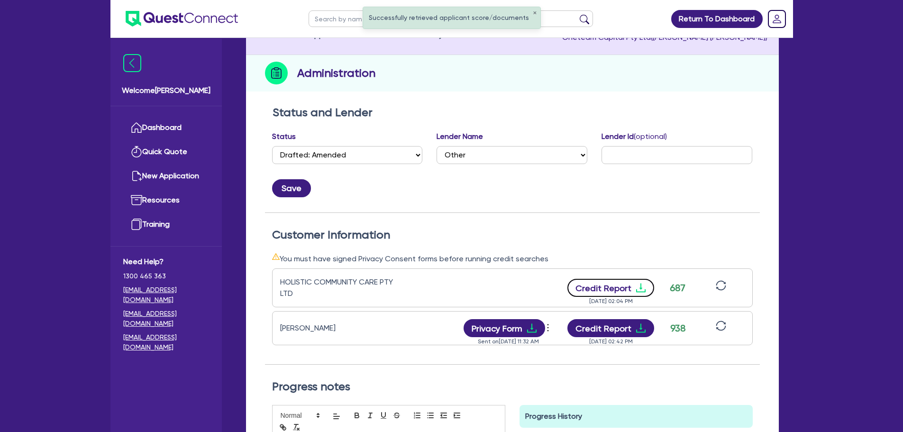
click at [608, 289] on button "Credit Report" at bounding box center [610, 288] width 87 height 18
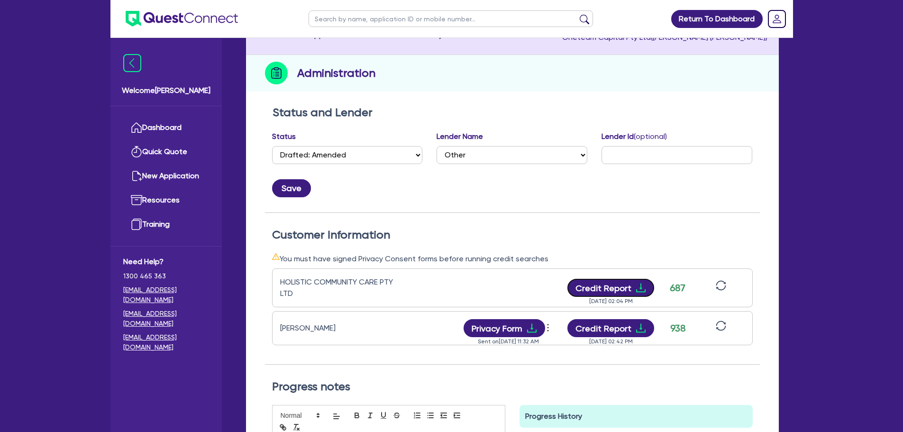
scroll to position [0, 0]
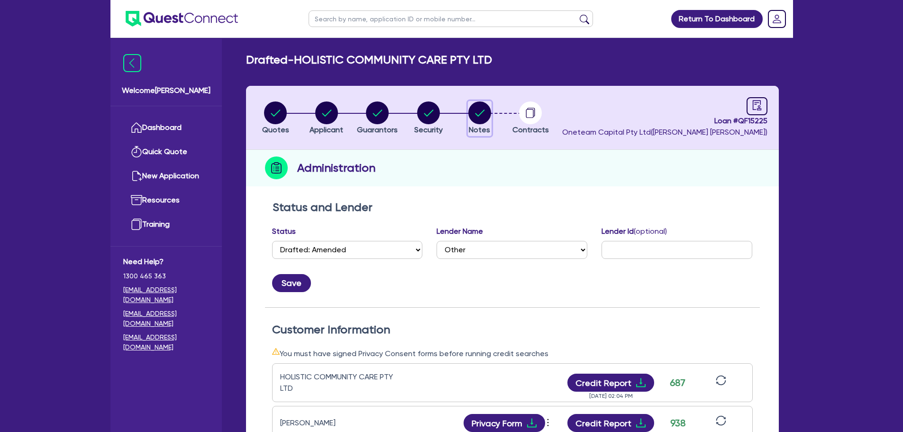
click at [472, 108] on circle "button" at bounding box center [479, 112] width 23 height 23
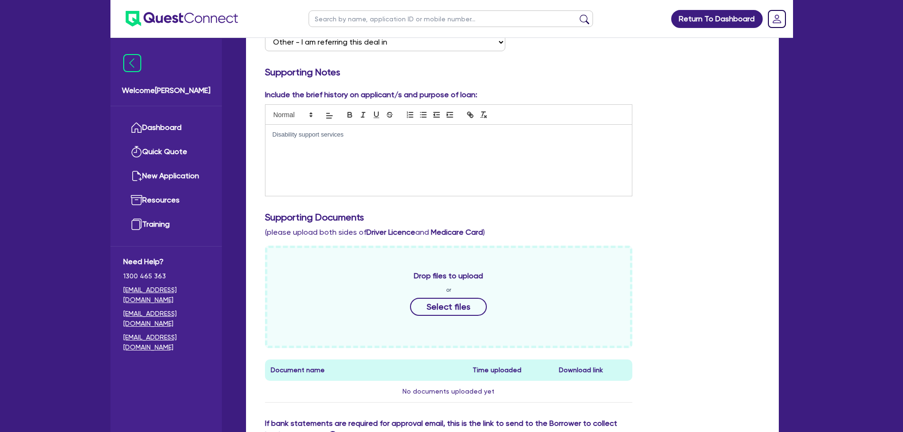
scroll to position [90, 0]
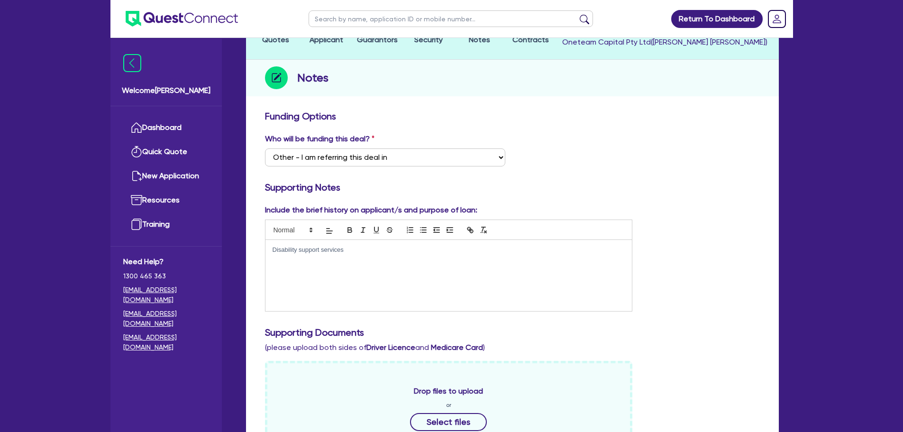
click at [335, 263] on div "Disability support services" at bounding box center [448, 275] width 367 height 71
click at [364, 256] on div "Disability support services" at bounding box center [448, 275] width 367 height 71
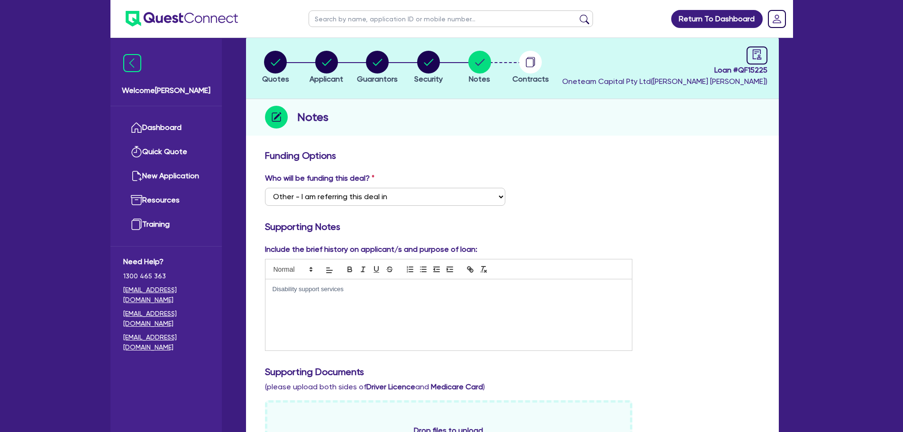
scroll to position [0, 0]
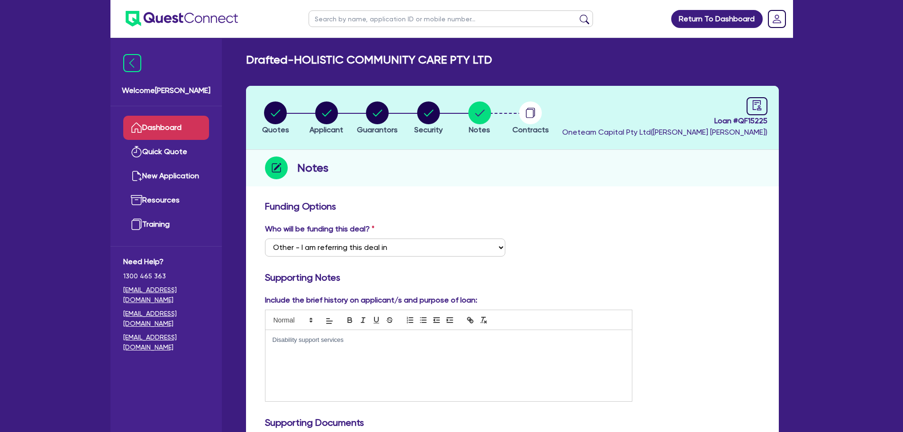
click at [178, 129] on link "Dashboard" at bounding box center [166, 128] width 86 height 24
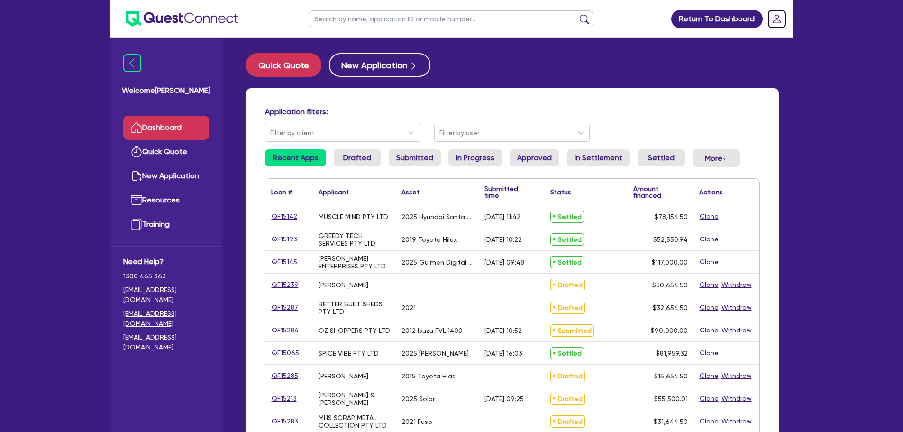
click at [402, 24] on input "text" at bounding box center [450, 18] width 284 height 17
click at [577, 14] on button "submit" at bounding box center [584, 20] width 15 height 13
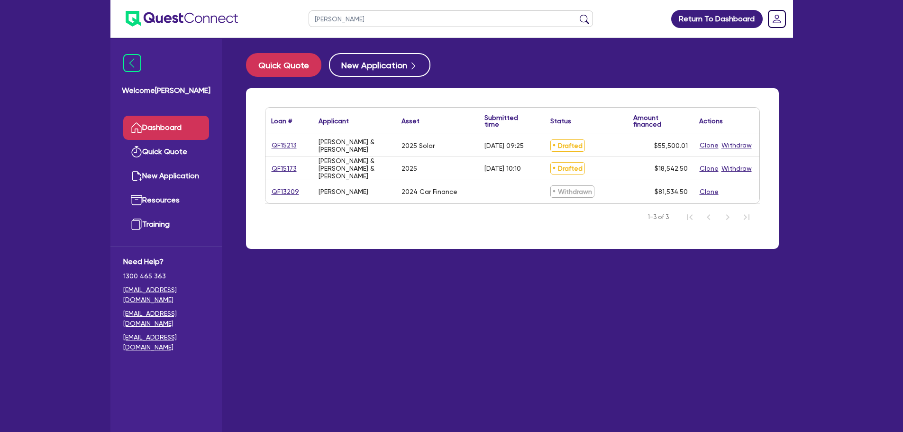
click at [270, 142] on div "QF15213" at bounding box center [288, 145] width 47 height 22
click at [278, 142] on link "QF15213" at bounding box center [284, 145] width 26 height 11
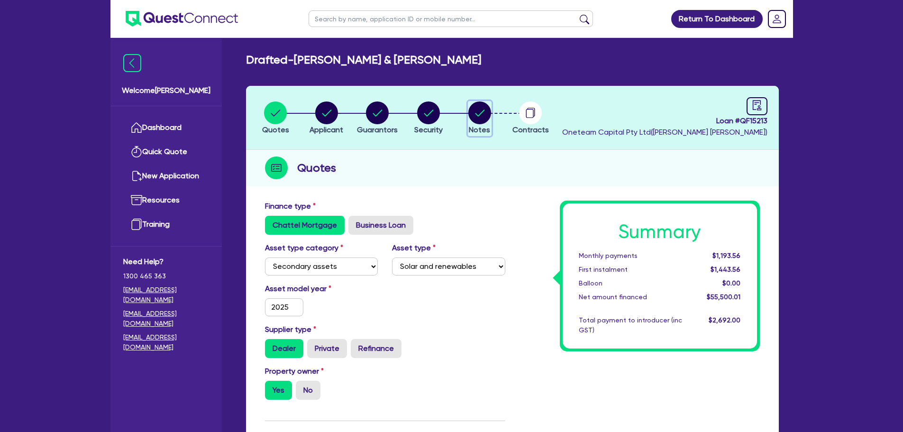
click at [472, 123] on icon "button" at bounding box center [479, 112] width 23 height 23
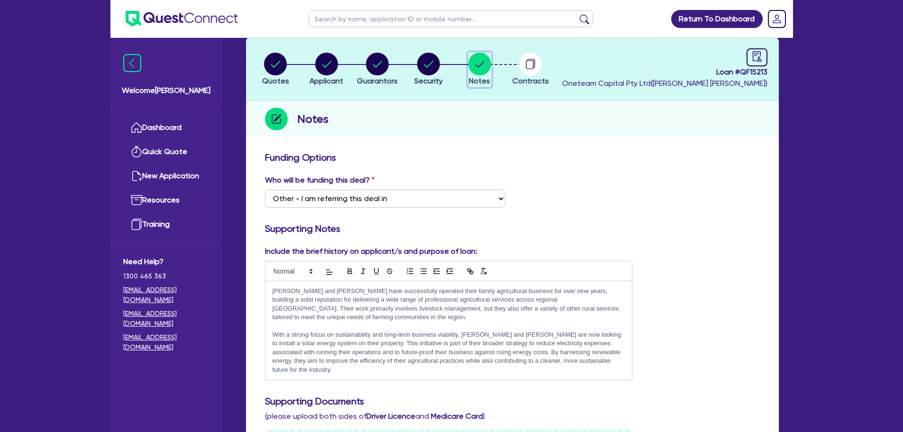
scroll to position [142, 0]
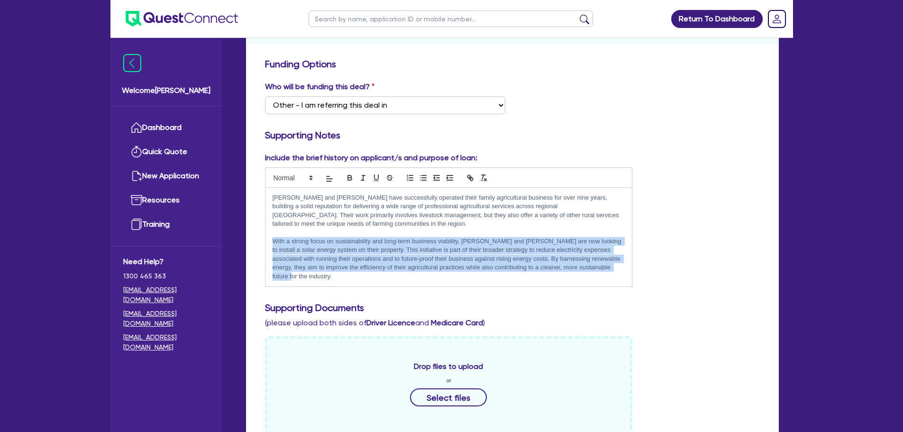
drag, startPoint x: 625, startPoint y: 269, endPoint x: 259, endPoint y: 240, distance: 367.4
click at [259, 240] on div "Include the brief history on applicant/s and purpose of loan: Aldo and Delyse h…" at bounding box center [449, 219] width 382 height 135
copy p "With a strong focus on sustainability and long-term business viability, [PERSON…"
click at [408, 219] on p "Aldo and Delyse have successfully operated their family agricultural business f…" at bounding box center [448, 210] width 353 height 35
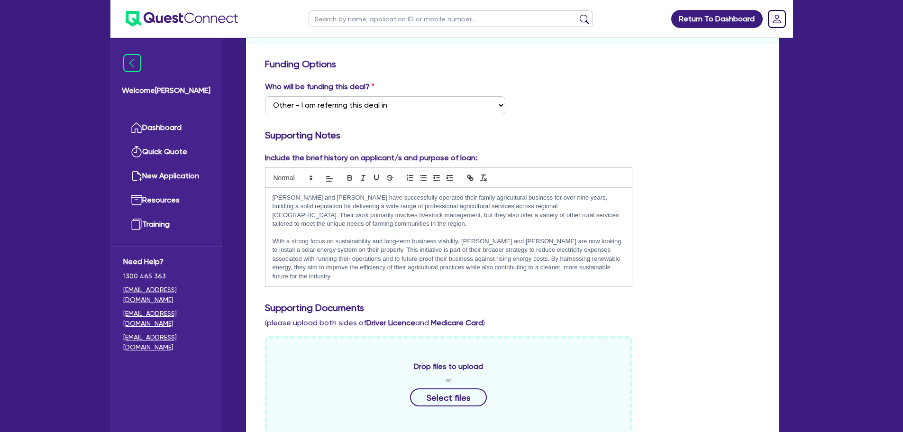
scroll to position [237, 0]
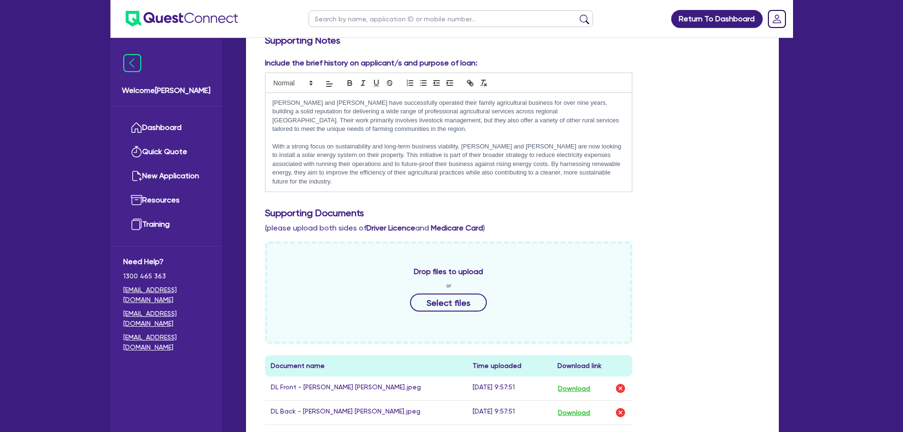
click at [579, 175] on p "With a strong focus on sustainability and long-term business viability, [PERSON…" at bounding box center [448, 164] width 353 height 44
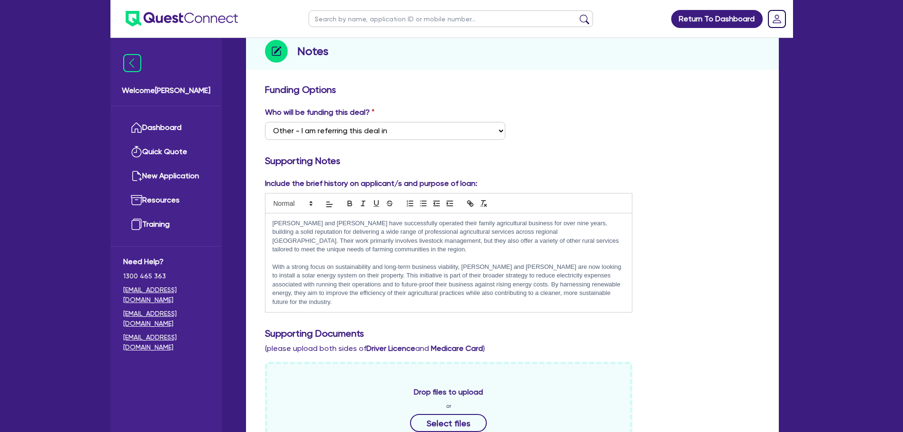
scroll to position [0, 0]
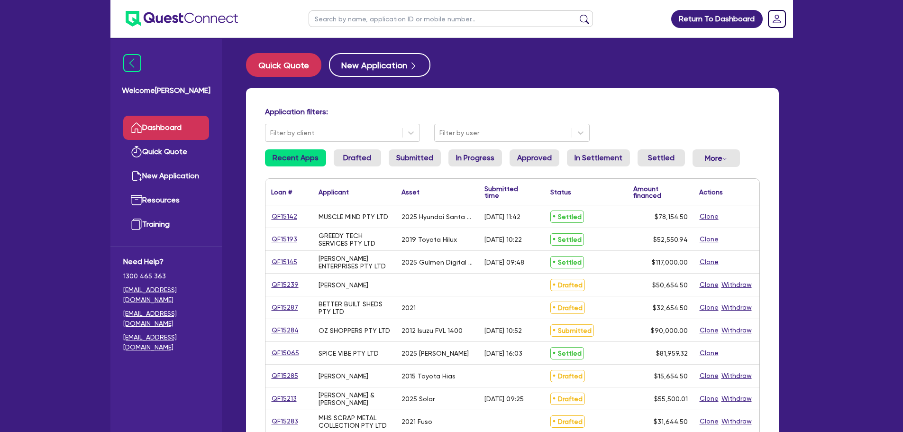
click at [347, 23] on input "text" at bounding box center [450, 18] width 284 height 17
type input "[PERSON_NAME]"
click at [577, 14] on button "submit" at bounding box center [584, 20] width 15 height 13
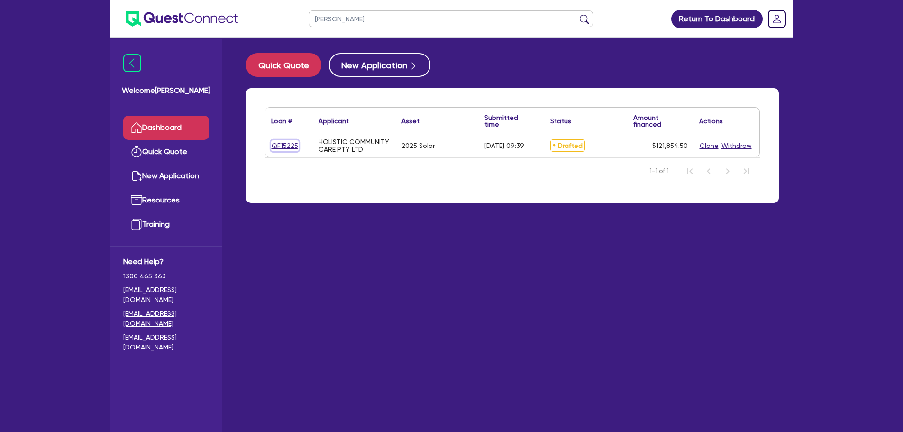
click at [294, 142] on link "QF15225" at bounding box center [284, 145] width 27 height 11
select select "SECONDARY_ASSETS"
select select "SOLAR_AND_RENEWABLES"
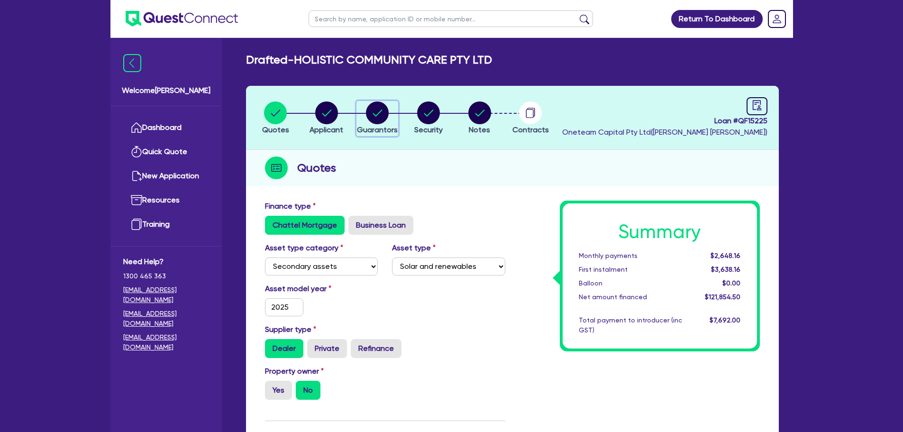
click at [376, 106] on circle "button" at bounding box center [377, 112] width 23 height 23
select select "MRS"
select select "QLD"
select select "SINGLE"
select select "PROPERTY"
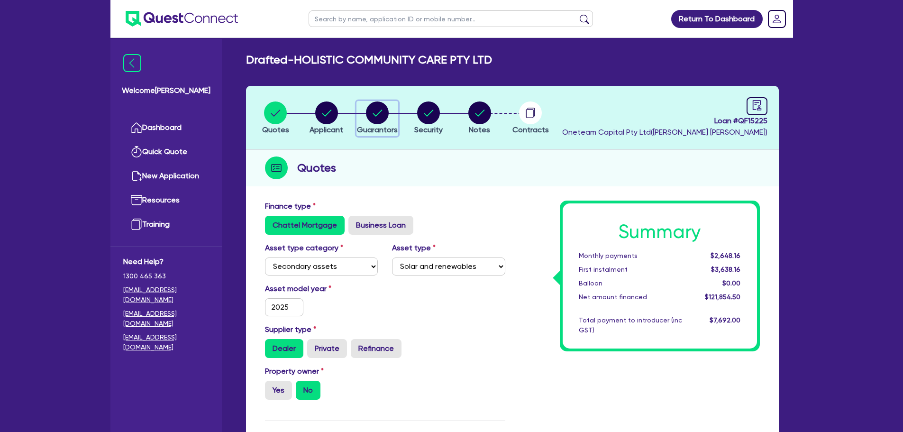
select select "PROPERTY"
select select "HOUSEHOLD_PERSONAL"
select select "CASH"
select select "VEHICLE"
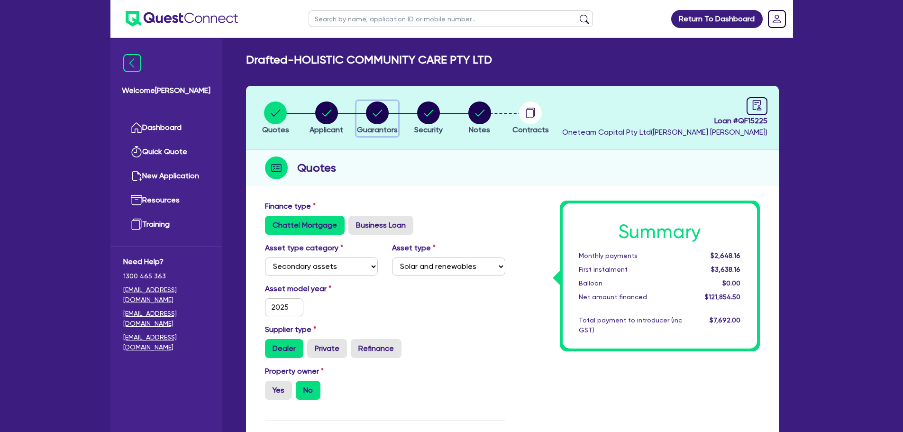
select select "MORTGAGE"
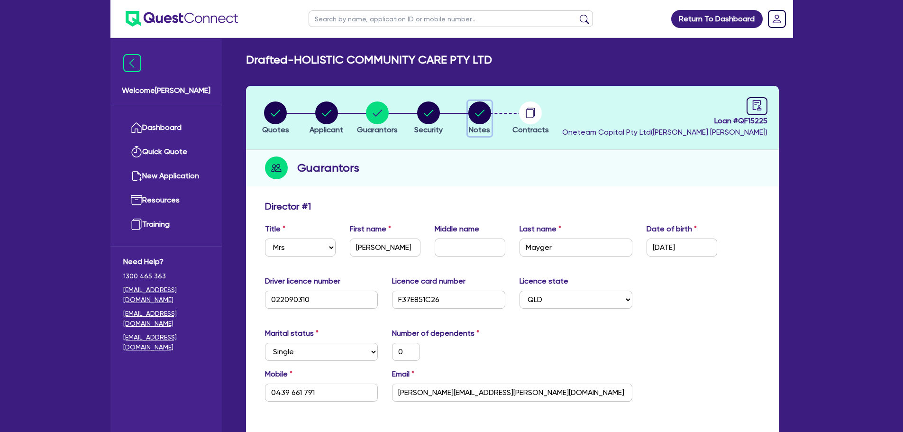
click at [483, 121] on circle "button" at bounding box center [479, 112] width 23 height 23
select select "Other"
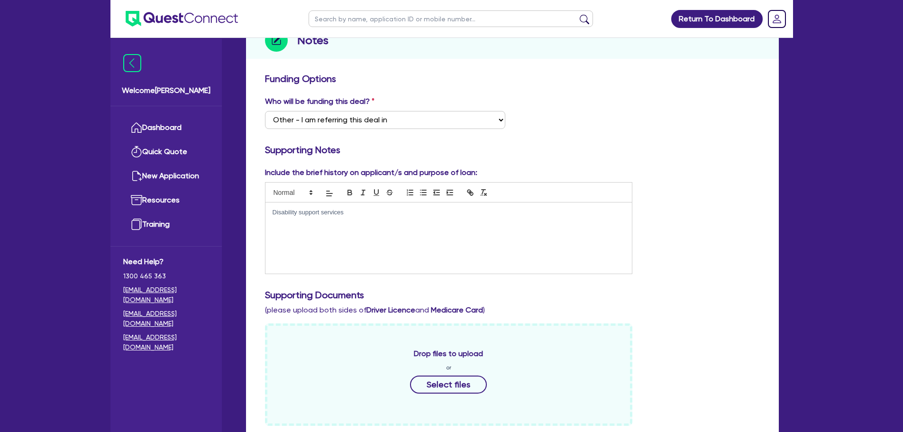
scroll to position [142, 0]
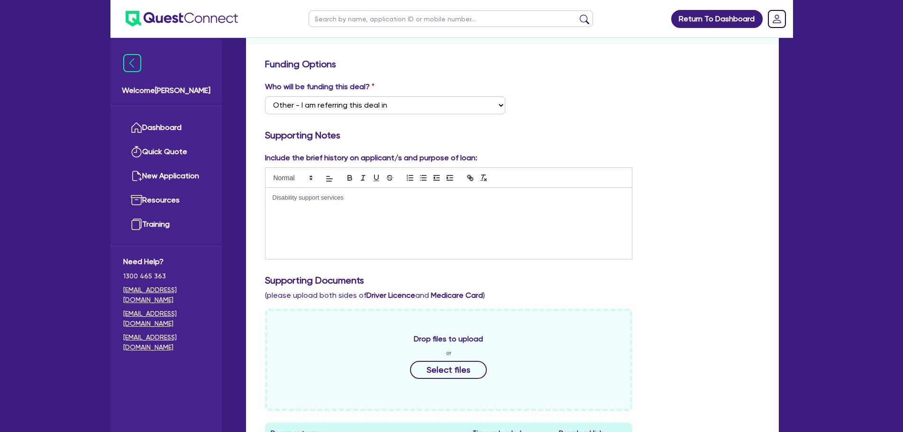
drag, startPoint x: 349, startPoint y: 199, endPoint x: 263, endPoint y: 198, distance: 86.7
click at [263, 198] on div "Include the brief history on applicant/s and purpose of loan: Disability suppor…" at bounding box center [449, 205] width 382 height 107
click at [534, 213] on div "[PERSON_NAME] has been running her NDIS support business for the past 10+ years…" at bounding box center [448, 223] width 367 height 71
click at [542, 208] on p "[PERSON_NAME] has been running her NDIS support business for the past 10+ years…" at bounding box center [448, 202] width 353 height 18
click at [525, 208] on p "[PERSON_NAME] has been running her NDIS support business for the past 10+ years…" at bounding box center [448, 202] width 353 height 18
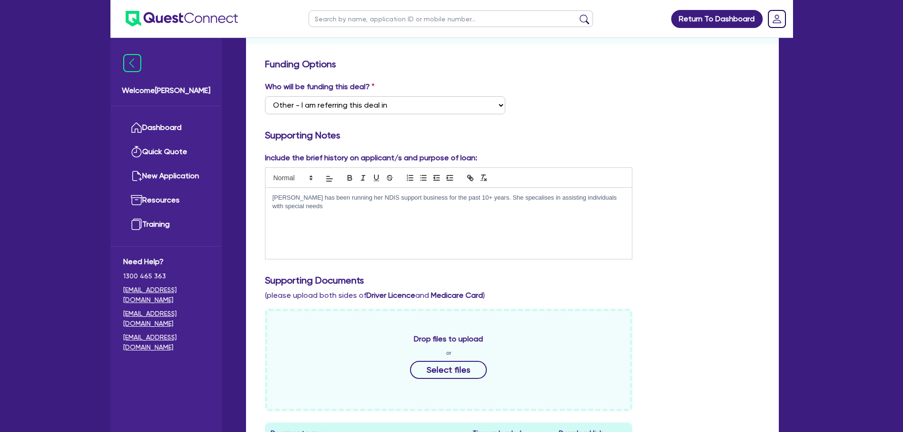
click at [337, 210] on p "[PERSON_NAME] has been running her NDIS support business for the past 10+ years…" at bounding box center [448, 202] width 353 height 18
click at [356, 211] on div "[PERSON_NAME] has been running her NDIS support business for the past 10+ years…" at bounding box center [448, 223] width 367 height 71
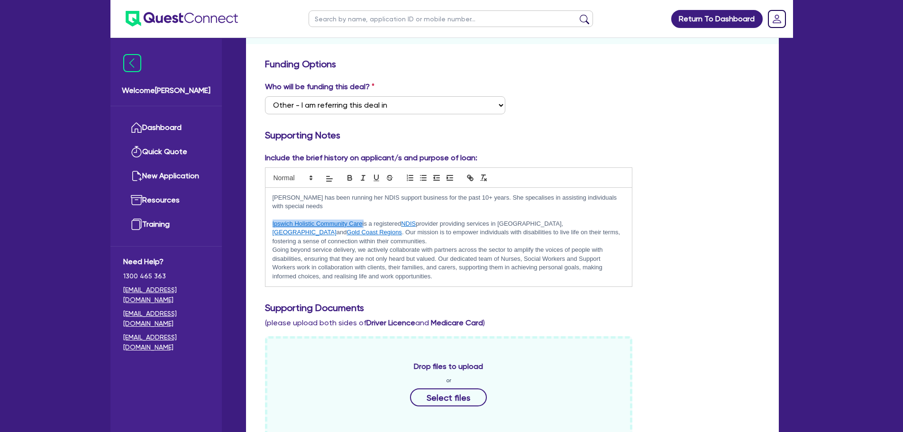
drag, startPoint x: 364, startPoint y: 222, endPoint x: 269, endPoint y: 224, distance: 94.8
click at [269, 224] on div "[PERSON_NAME] has been running her NDIS support business for the past 10+ years…" at bounding box center [448, 237] width 367 height 99
drag, startPoint x: 396, startPoint y: 222, endPoint x: 380, endPoint y: 226, distance: 17.1
click at [380, 226] on p "Holistic Community Care is a registered NDIS provider providing services in [GE…" at bounding box center [448, 232] width 353 height 26
click at [442, 224] on p "Holistic Community Care is a registered NDIS provider providing services in [GE…" at bounding box center [448, 232] width 353 height 26
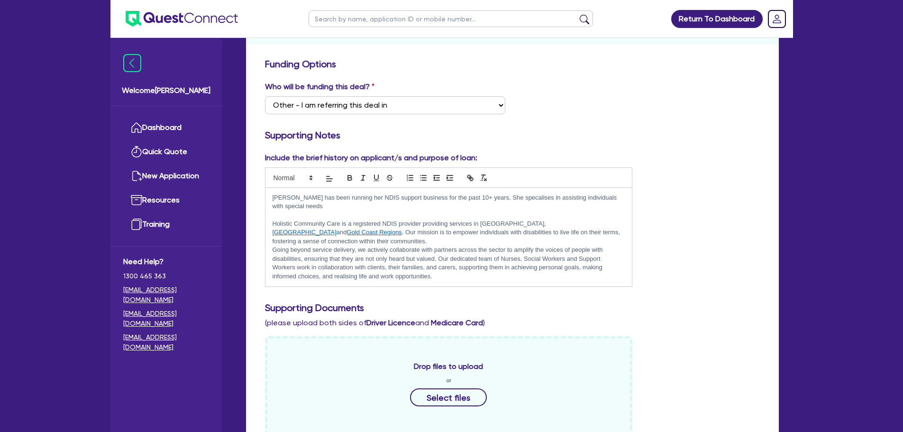
click at [471, 229] on p "Holistic Community Care is a registered NDIS provider providing services in [GE…" at bounding box center [448, 232] width 353 height 26
drag, startPoint x: 594, startPoint y: 225, endPoint x: 480, endPoint y: 223, distance: 114.2
click at [480, 223] on p "Holistic Community Care is a registered NDIS provider providing services in [GE…" at bounding box center [448, 232] width 353 height 26
drag, startPoint x: 555, startPoint y: 224, endPoint x: 568, endPoint y: 219, distance: 13.5
click at [546, 223] on p "Holistic Community Care is a registered NDIS provider providing services in the…" at bounding box center [448, 232] width 353 height 26
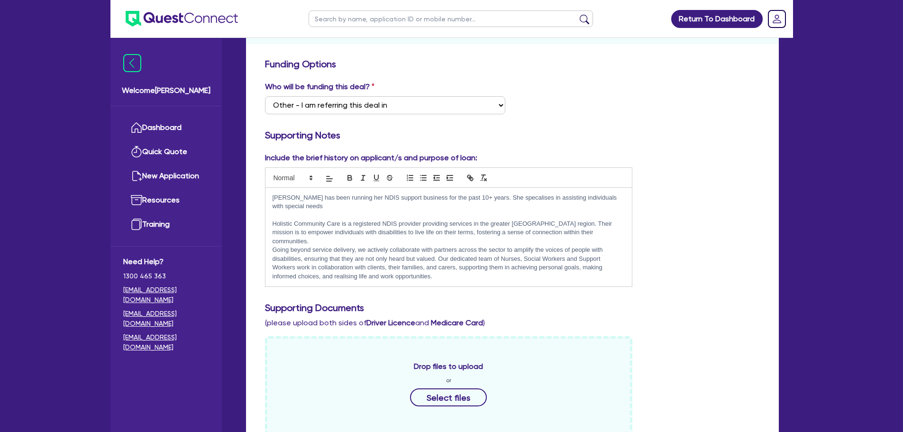
click at [576, 256] on p "Going beyond service delivery, we actively collaborate with partners across the…" at bounding box center [448, 262] width 353 height 35
click at [462, 267] on p "Going beyond service delivery, we actively collaborate with partners across the…" at bounding box center [448, 262] width 353 height 35
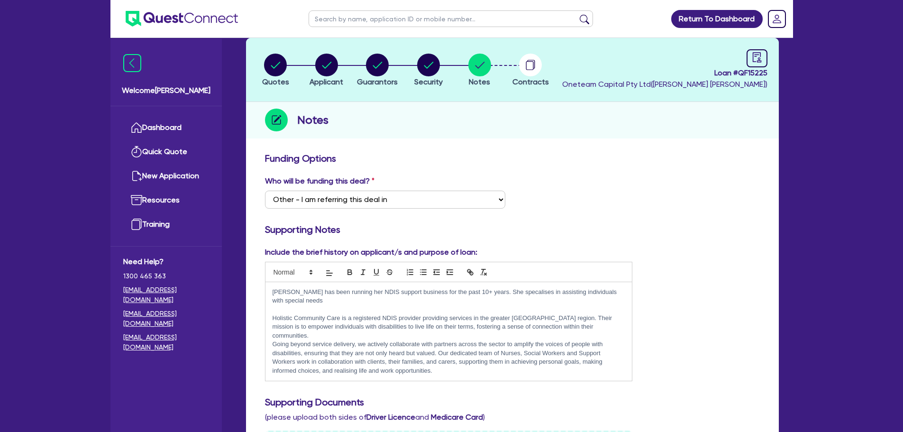
scroll to position [142, 0]
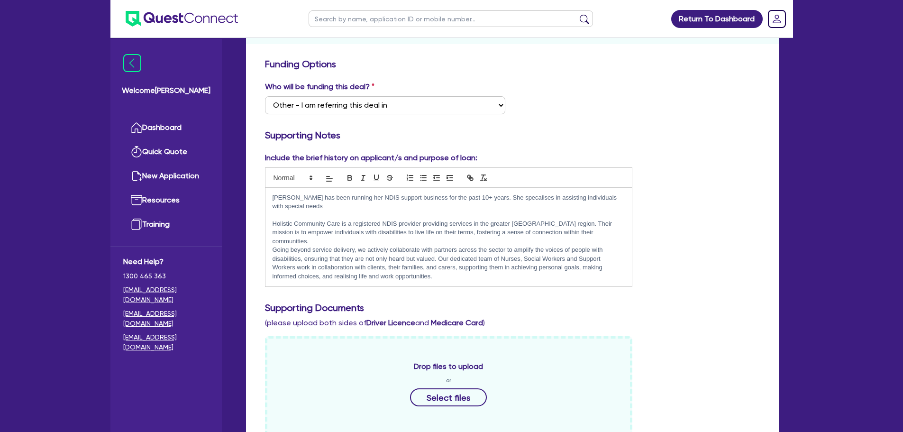
click at [356, 206] on p "[PERSON_NAME] has been running her NDIS support business for the past 10+ years…" at bounding box center [448, 202] width 353 height 18
drag, startPoint x: 344, startPoint y: 203, endPoint x: 477, endPoint y: 199, distance: 132.2
click at [477, 199] on p "[PERSON_NAME] has been running her NDIS support business for the past 10+ years…" at bounding box center [448, 202] width 353 height 18
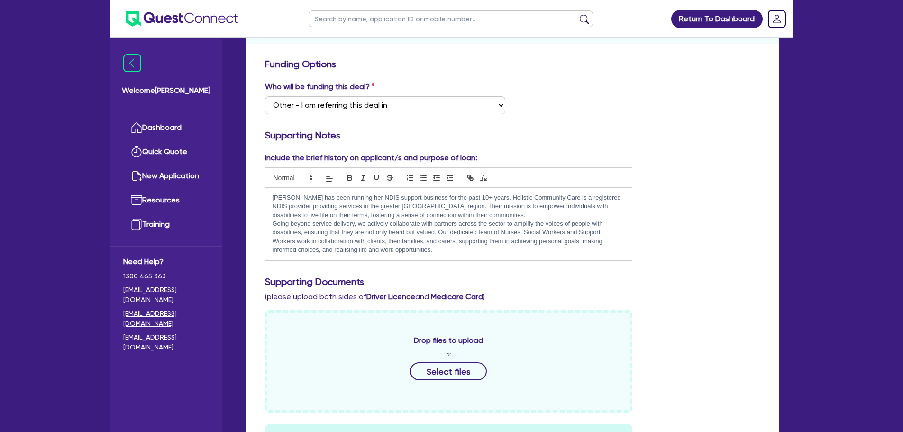
click at [509, 218] on p "[PERSON_NAME] has been running her NDIS support business for the past 10+ years…" at bounding box center [448, 206] width 353 height 26
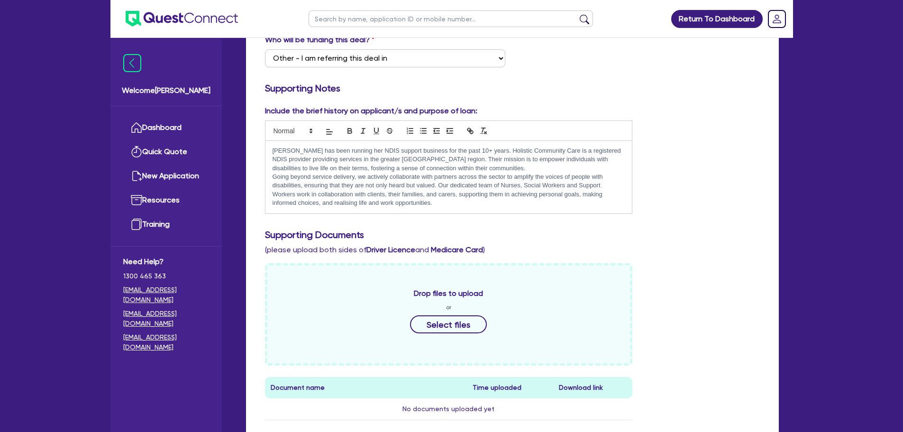
scroll to position [190, 0]
click at [456, 202] on p "Going beyond service delivery, we actively collaborate with partners across the…" at bounding box center [448, 189] width 353 height 35
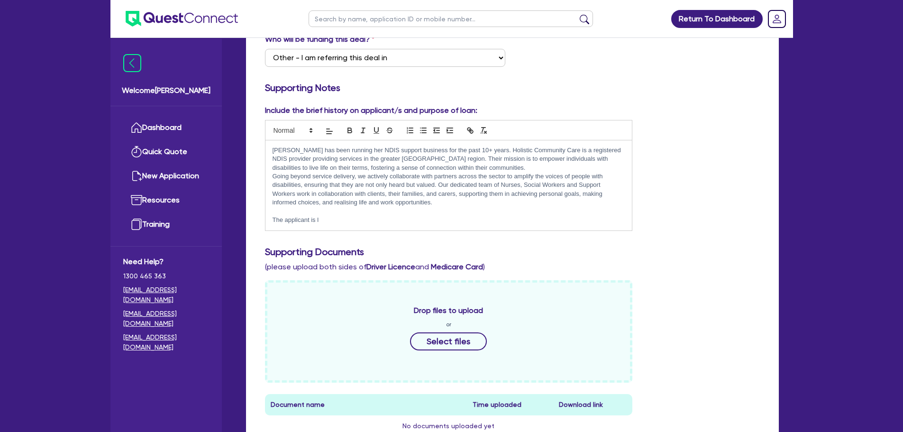
drag, startPoint x: 358, startPoint y: 234, endPoint x: 357, endPoint y: 225, distance: 8.6
click at [358, 234] on div "Include the brief history on applicant/s and purpose of loan: [PERSON_NAME] has…" at bounding box center [512, 172] width 509 height 134
drag, startPoint x: 351, startPoint y: 222, endPoint x: 268, endPoint y: 218, distance: 83.0
click at [268, 218] on div "[PERSON_NAME] has been running her NDIS support business for the past 10+ years…" at bounding box center [448, 185] width 367 height 90
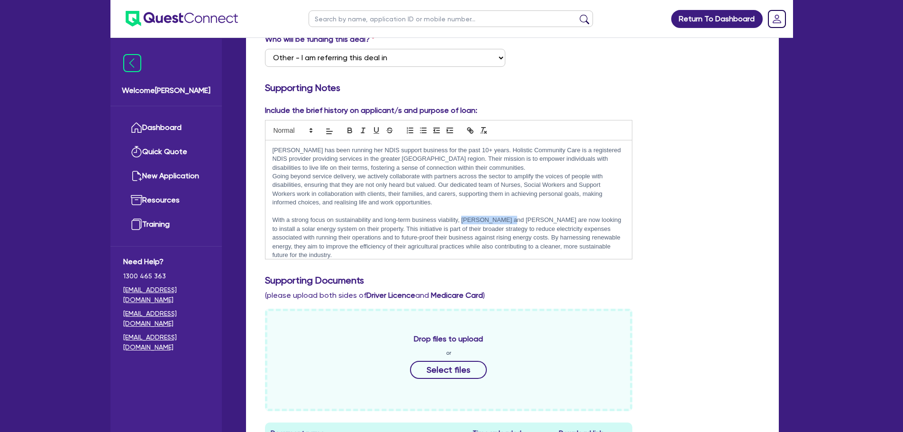
drag, startPoint x: 504, startPoint y: 221, endPoint x: 462, endPoint y: 223, distance: 42.2
click at [462, 223] on p "With a strong focus on sustainability and long-term business viability, [PERSON…" at bounding box center [448, 238] width 353 height 44
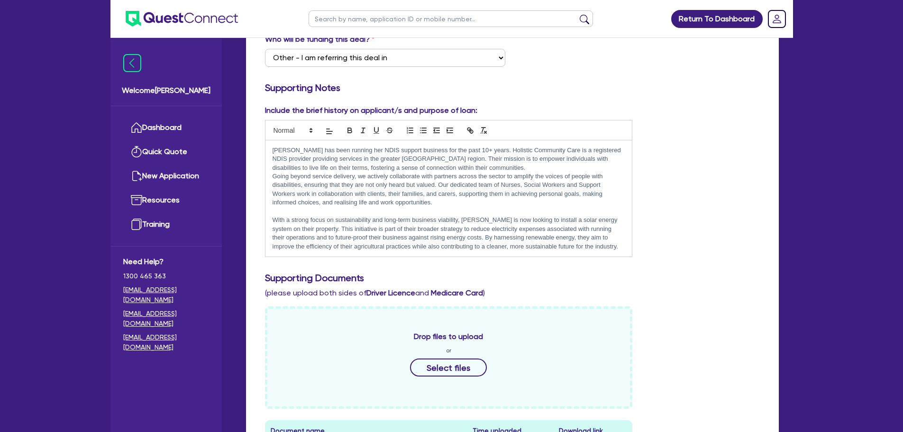
click at [546, 236] on p "With a strong focus on sustainability and long-term business viability, [PERSON…" at bounding box center [448, 233] width 353 height 35
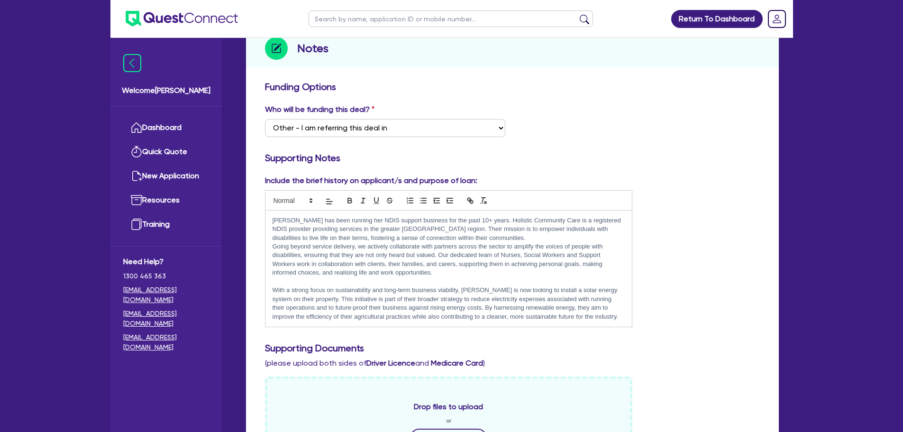
scroll to position [142, 0]
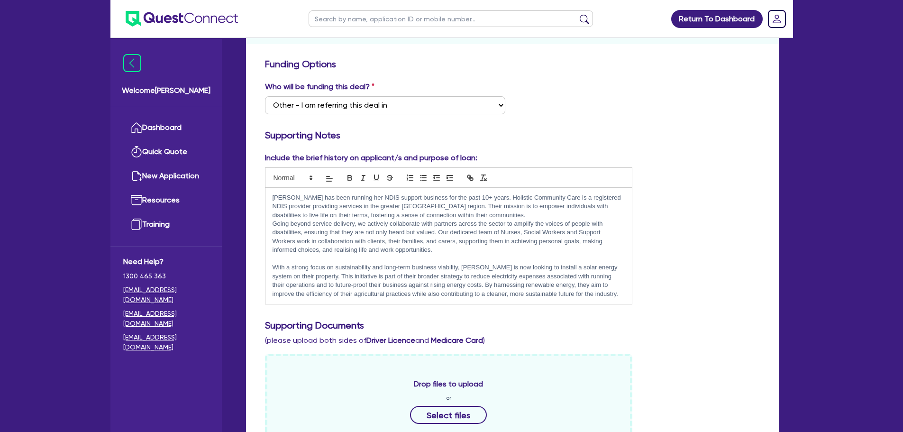
click at [569, 293] on p "With a strong focus on sustainability and long-term business viability, [PERSON…" at bounding box center [448, 280] width 353 height 35
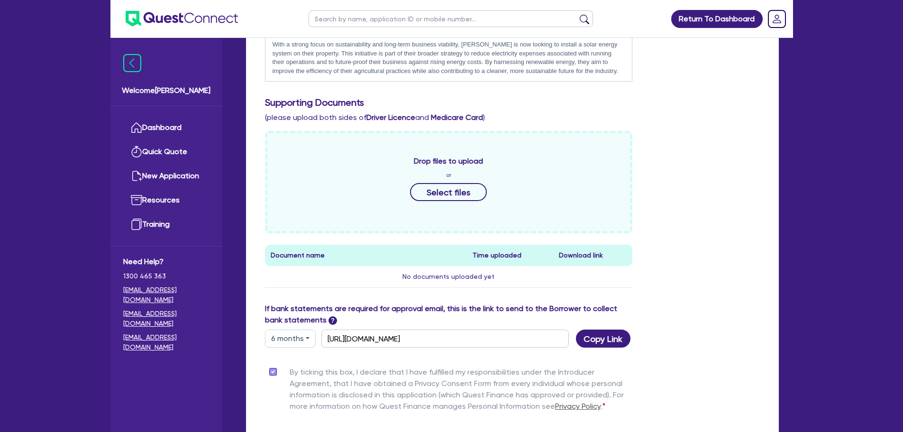
scroll to position [467, 0]
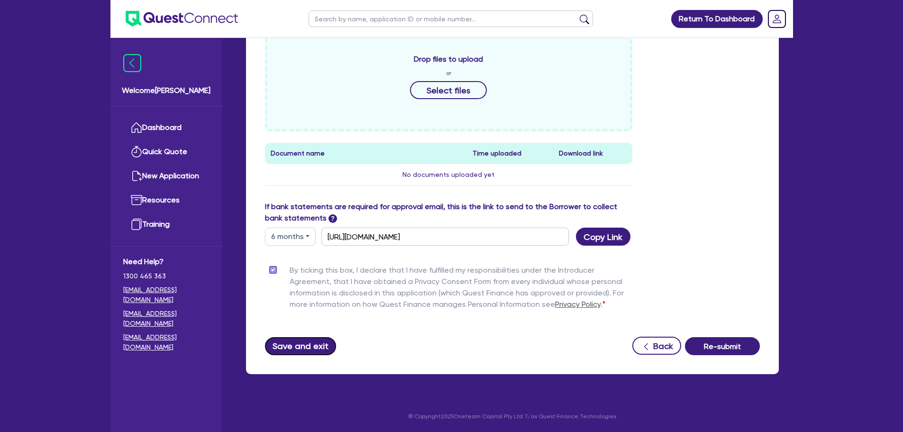
click at [284, 339] on button "Save and exit" at bounding box center [301, 346] width 72 height 18
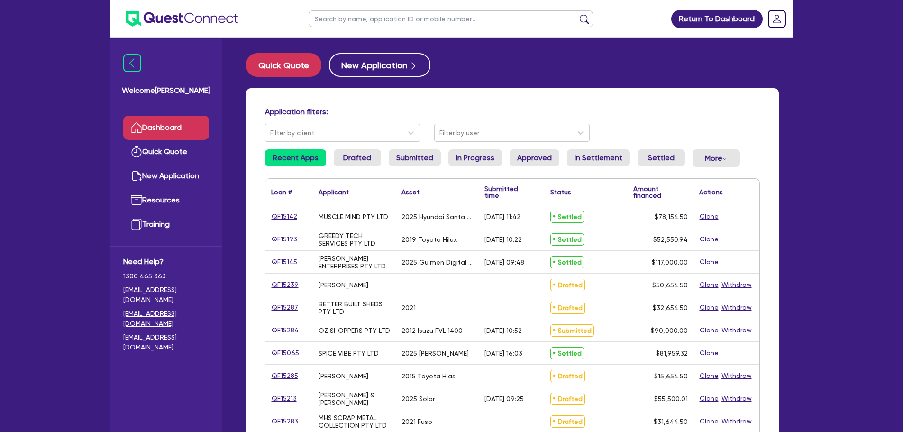
drag, startPoint x: 355, startPoint y: 11, endPoint x: 353, endPoint y: 18, distance: 6.3
click at [355, 11] on input "text" at bounding box center [450, 18] width 284 height 17
type input "[PERSON_NAME]"
click at [577, 14] on button "submit" at bounding box center [584, 20] width 15 height 13
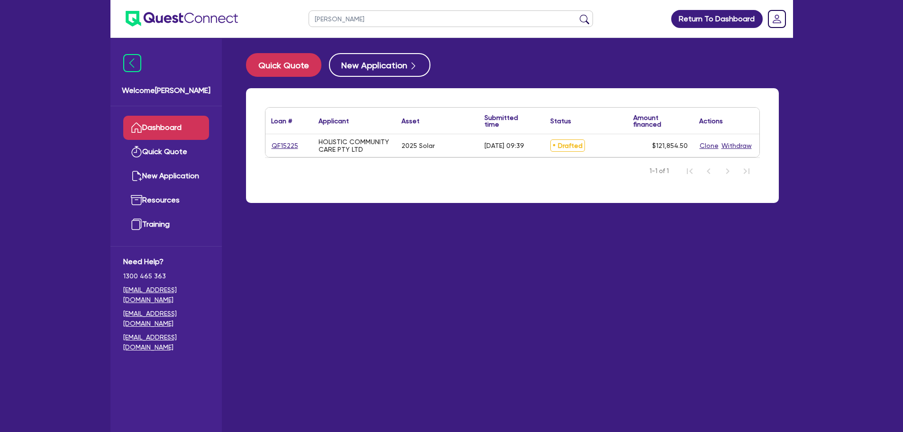
click at [276, 139] on div "QF15225" at bounding box center [288, 145] width 47 height 23
click at [279, 143] on link "QF15225" at bounding box center [284, 145] width 27 height 11
select select "SECONDARY_ASSETS"
select select "SOLAR_AND_RENEWABLES"
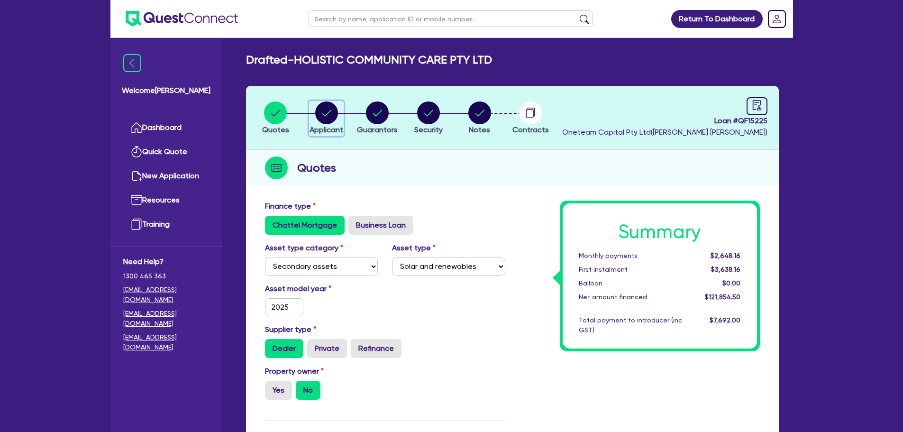
click at [315, 120] on icon "button" at bounding box center [326, 112] width 23 height 23
select select "COMPANY"
select select "PROFESSIONAL"
select select "ARCHITECTS"
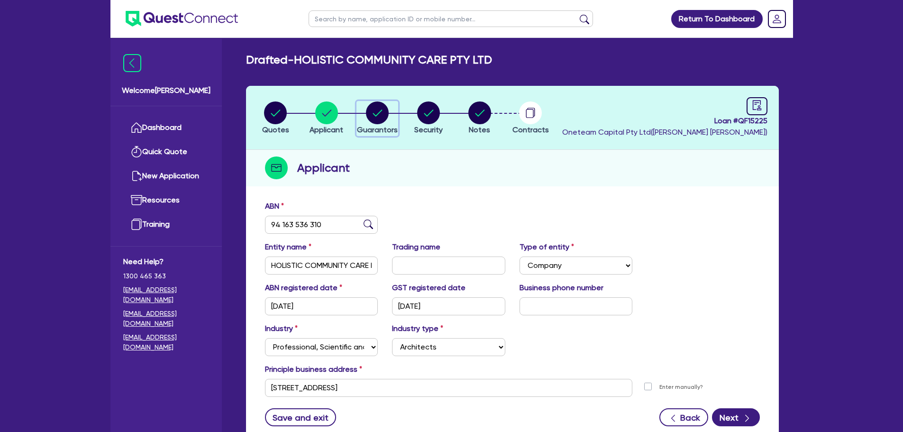
click at [375, 113] on circle "button" at bounding box center [377, 112] width 23 height 23
select select "MRS"
select select "QLD"
select select "SINGLE"
select select "PROPERTY"
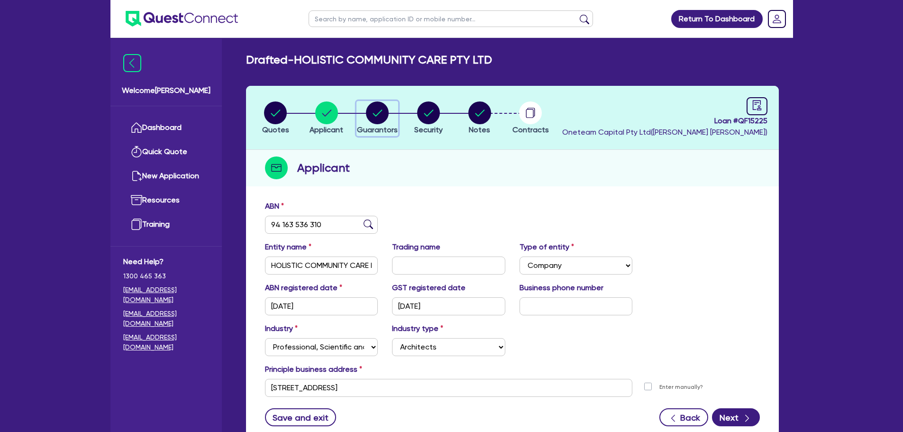
select select "PROPERTY"
select select "HOUSEHOLD_PERSONAL"
select select "CASH"
select select "VEHICLE"
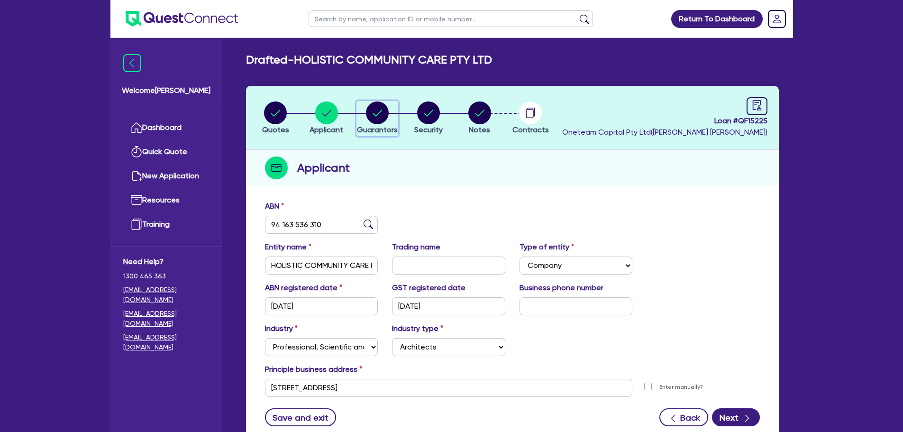
select select "MORTGAGE"
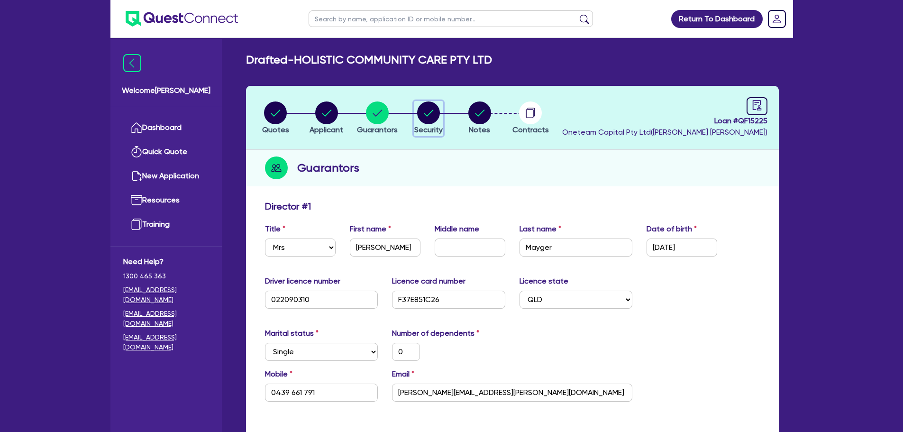
click at [422, 110] on circle "button" at bounding box center [428, 112] width 23 height 23
select select "SECONDARY_ASSETS"
select select "SOLAR_AND_RENEWABLES"
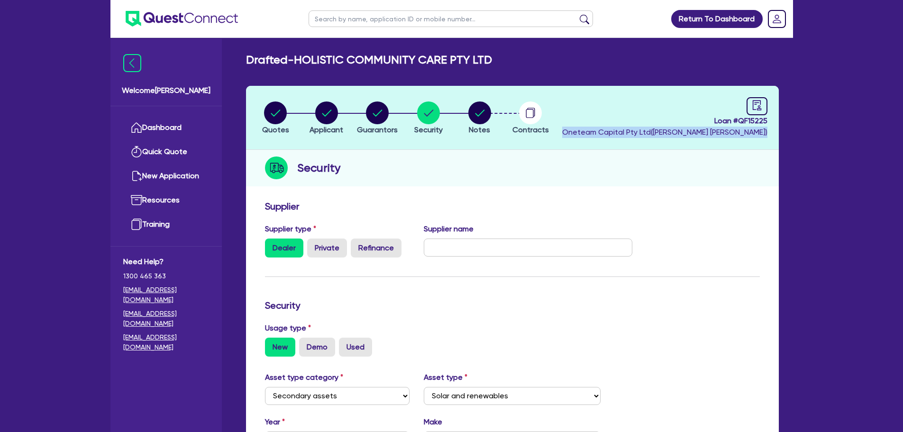
drag, startPoint x: 637, startPoint y: 129, endPoint x: 766, endPoint y: 133, distance: 128.9
click at [766, 133] on span "Oneteam Capital Pty Ltd ( [PERSON_NAME] )" at bounding box center [664, 131] width 205 height 9
click at [761, 161] on div "Security" at bounding box center [512, 168] width 533 height 36
click at [484, 116] on circle "button" at bounding box center [479, 112] width 23 height 23
select select "Other"
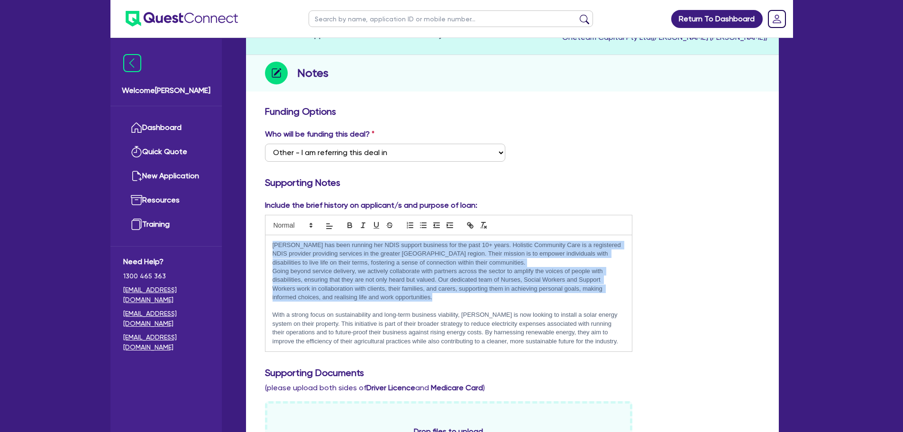
drag, startPoint x: 436, startPoint y: 297, endPoint x: 260, endPoint y: 240, distance: 185.4
click at [260, 240] on div "Include the brief history on applicant/s and purpose of loan: [PERSON_NAME] has…" at bounding box center [449, 275] width 382 height 152
click at [464, 296] on p "Going beyond service delivery, we actively collaborate with partners across the…" at bounding box center [448, 284] width 353 height 35
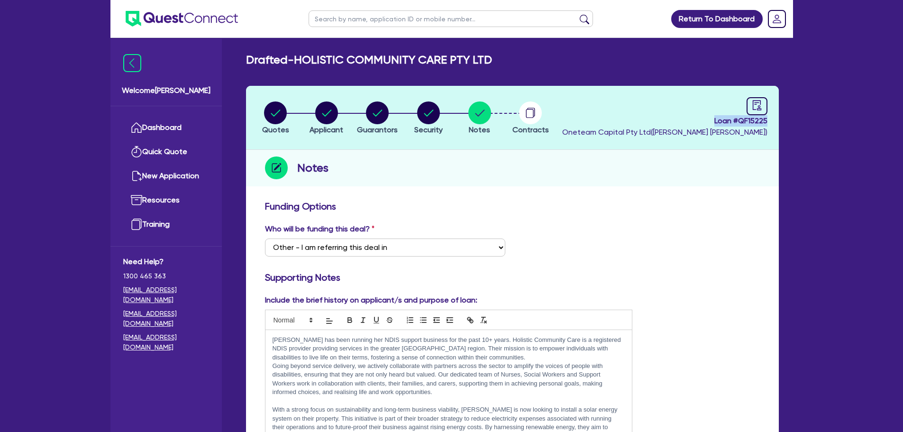
drag, startPoint x: 707, startPoint y: 122, endPoint x: 775, endPoint y: 126, distance: 68.3
click at [775, 126] on header "Quotes Applicant [GEOGRAPHIC_DATA] Security Notes Contracts Loan # QF15225 Onet…" at bounding box center [512, 118] width 533 height 64
copy span "Loan # QF15225"
